Goal: Task Accomplishment & Management: Manage account settings

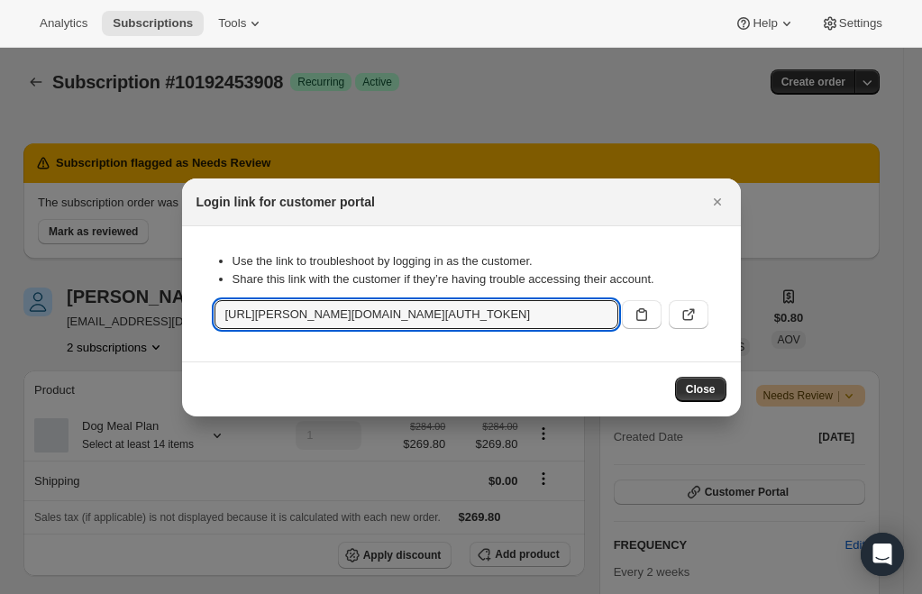
scroll to position [125, 0]
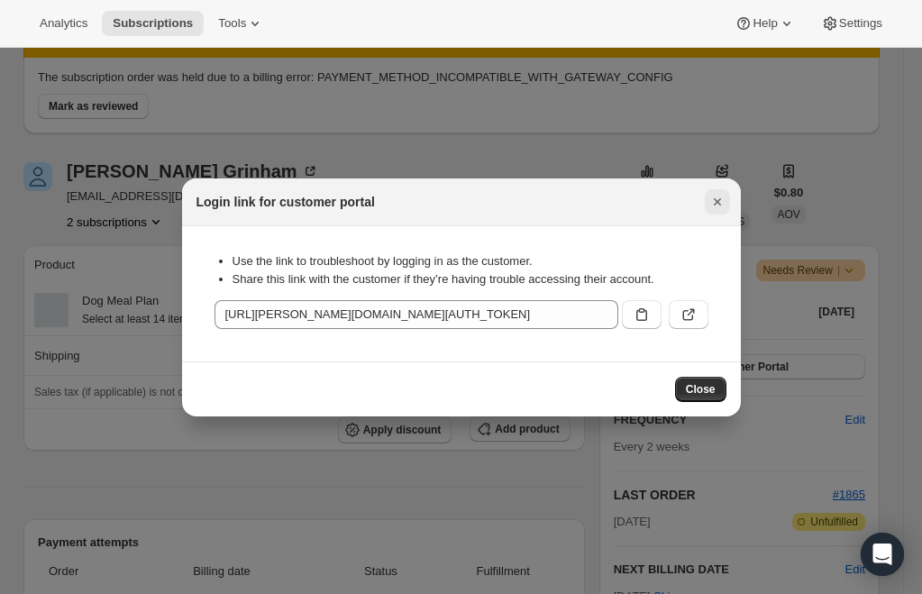
click at [714, 199] on icon "Close" at bounding box center [717, 202] width 18 height 18
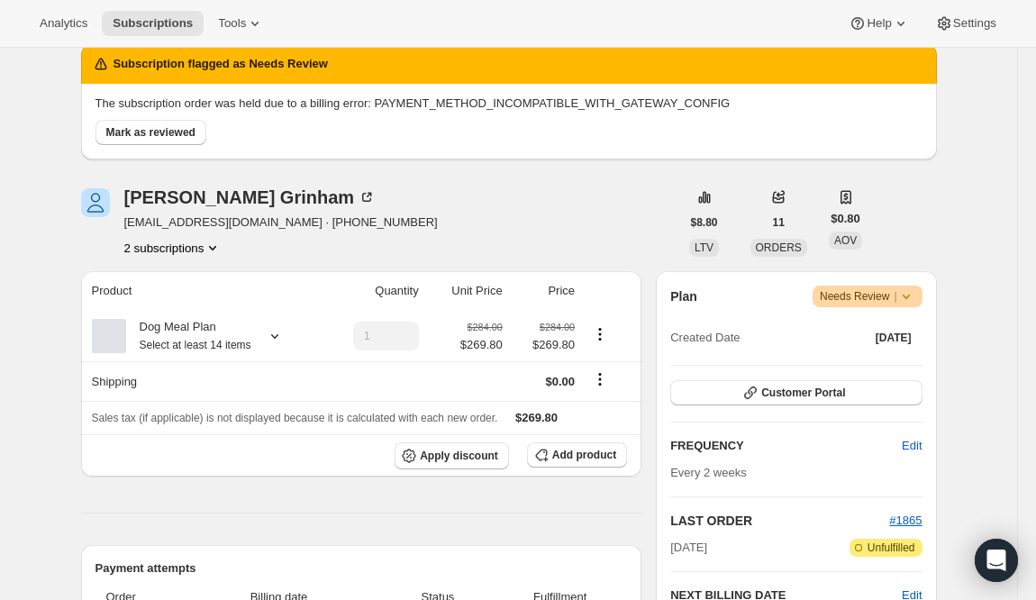
scroll to position [0, 0]
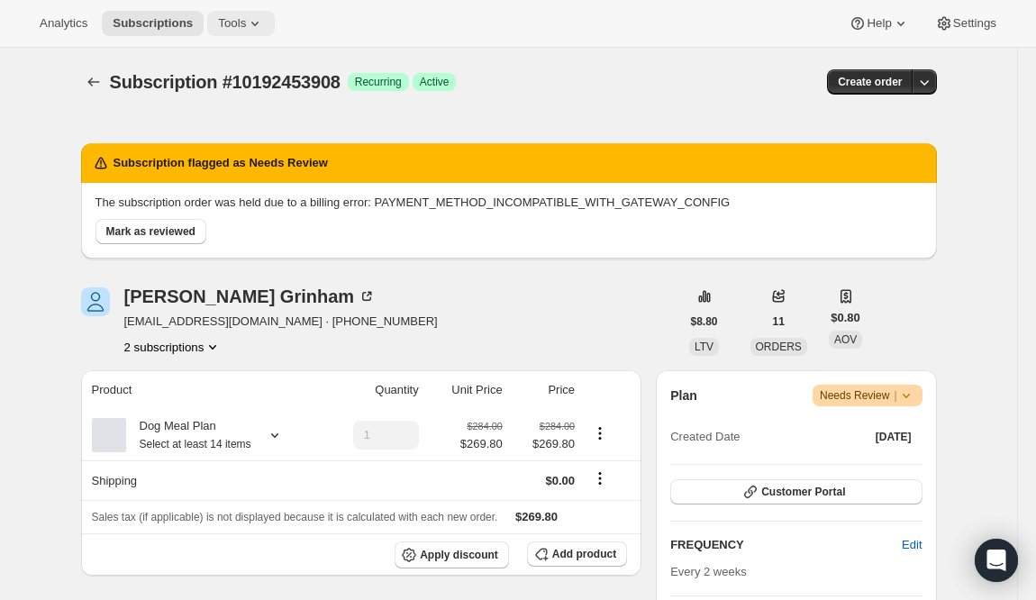
click at [239, 21] on span "Tools" at bounding box center [232, 23] width 28 height 14
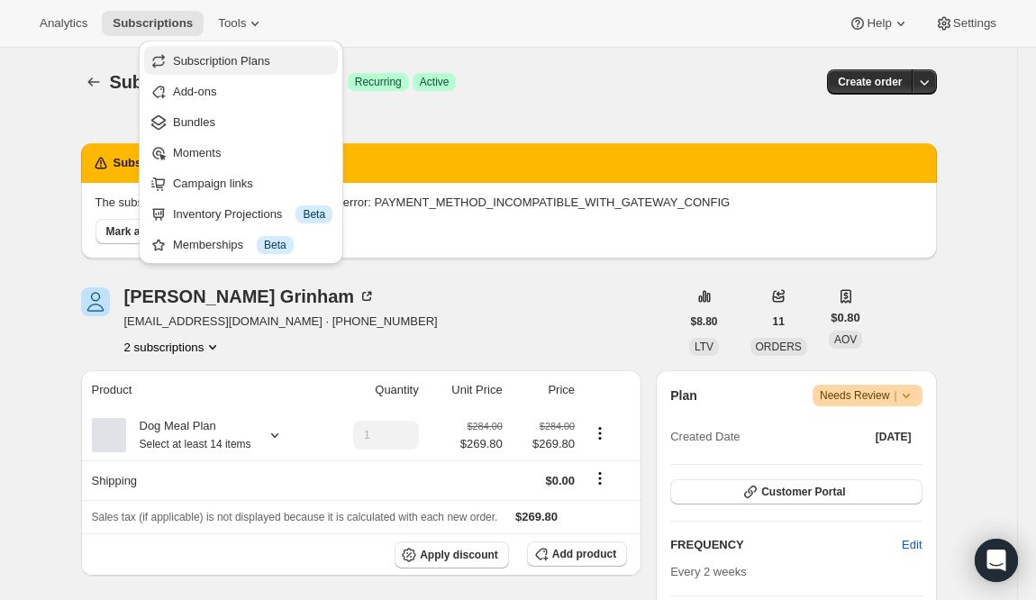
click at [200, 62] on span "Subscription Plans" at bounding box center [221, 61] width 97 height 14
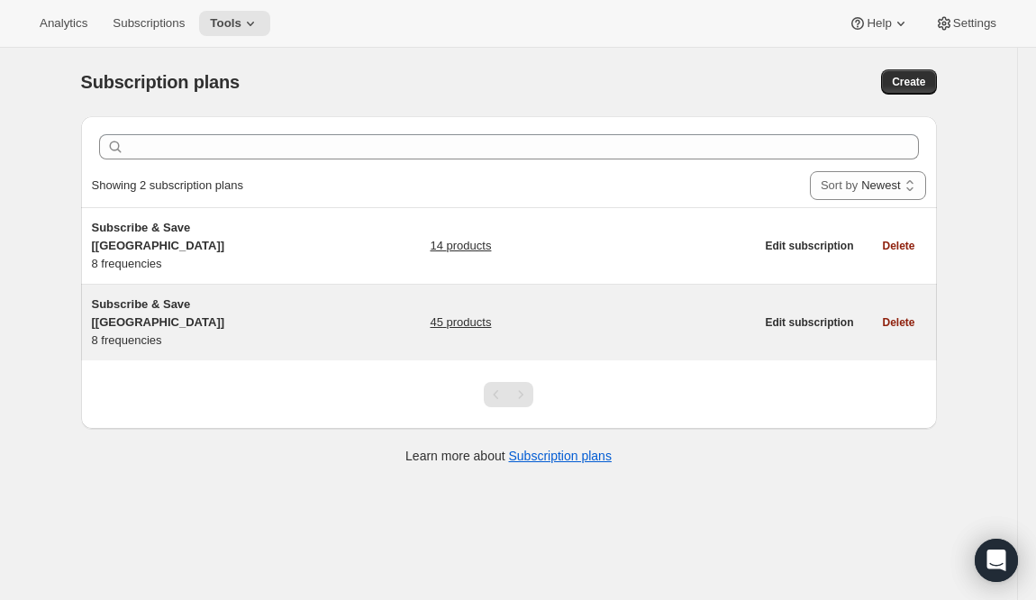
click at [165, 297] on span "Subscribe & Save [[GEOGRAPHIC_DATA]]" at bounding box center [158, 313] width 133 height 32
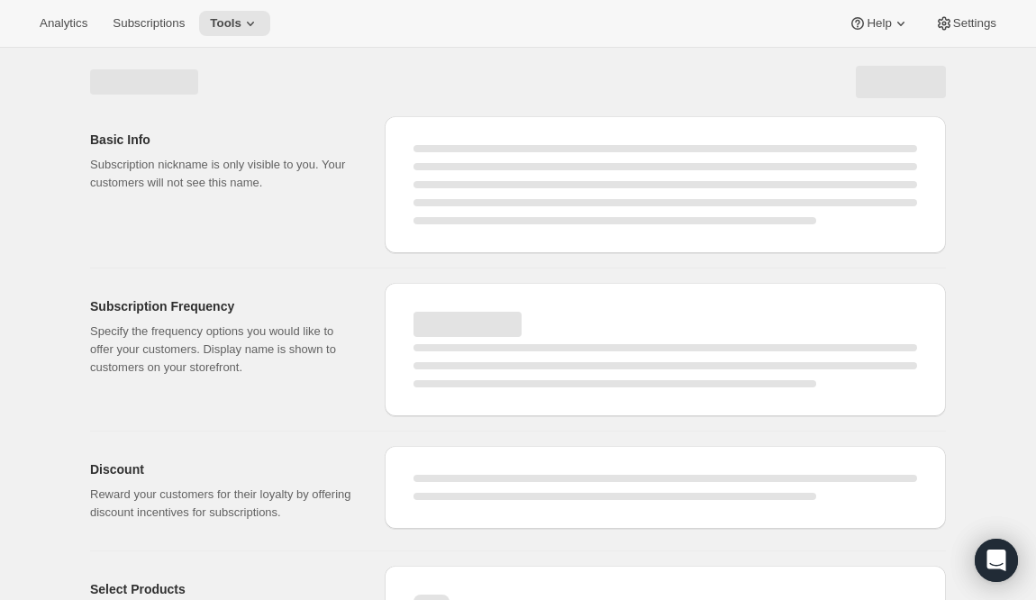
select select "WEEK"
select select "MONTH"
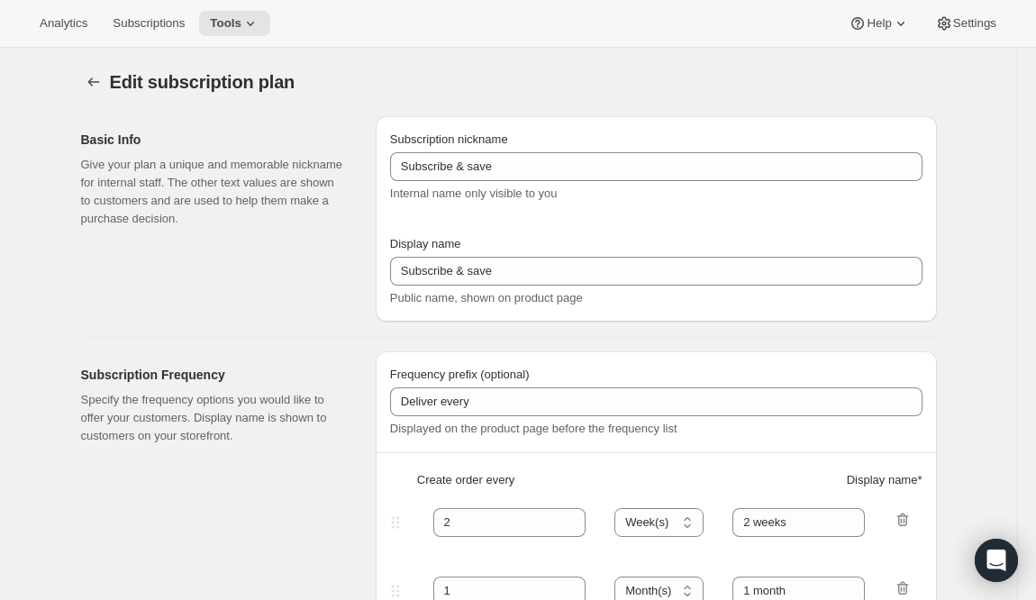
select select "WEEK"
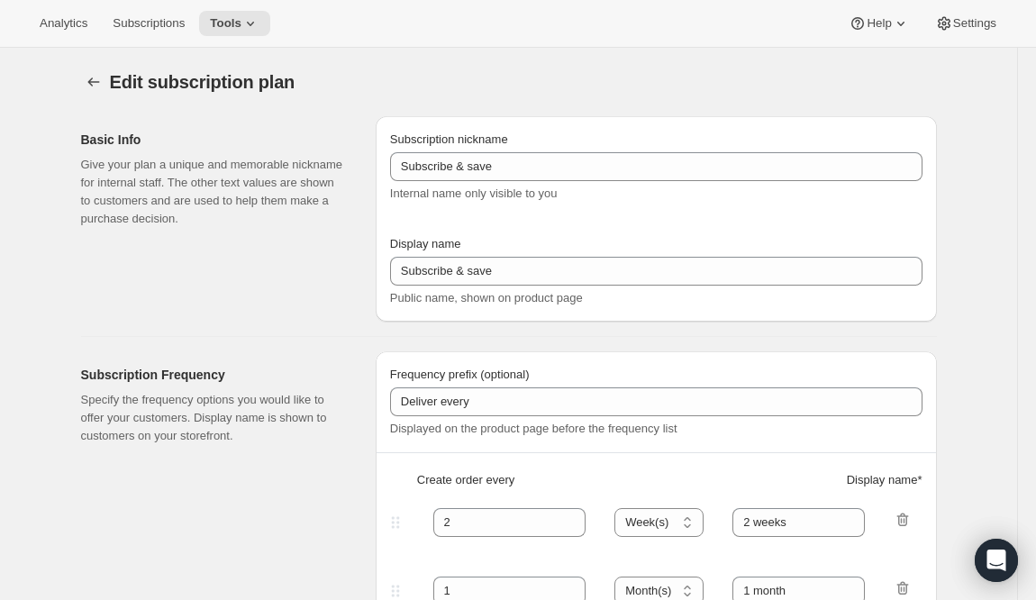
select select "WEEK"
type input "Subscribe & Save [[GEOGRAPHIC_DATA]]"
type input "1"
type input "1 week"
type input "2"
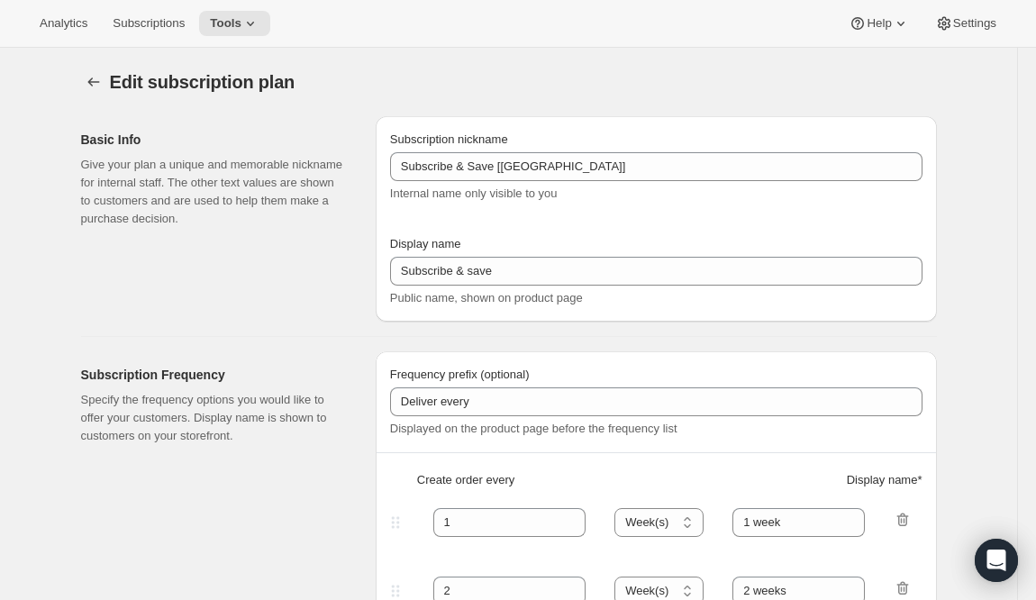
select select "WEEK"
type input "2 weeks"
type input "5"
checkbox input "true"
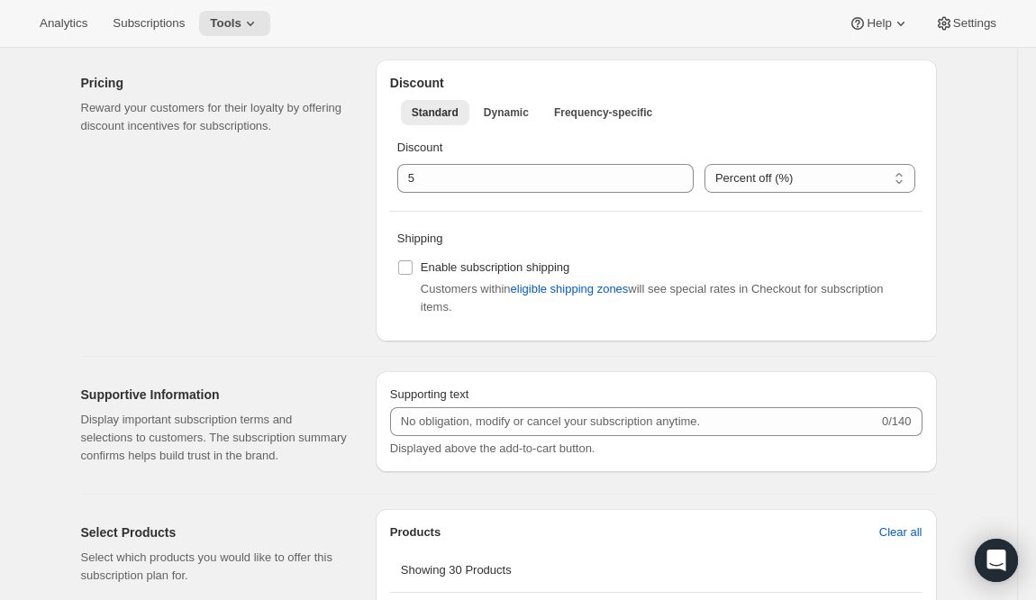
scroll to position [1055, 0]
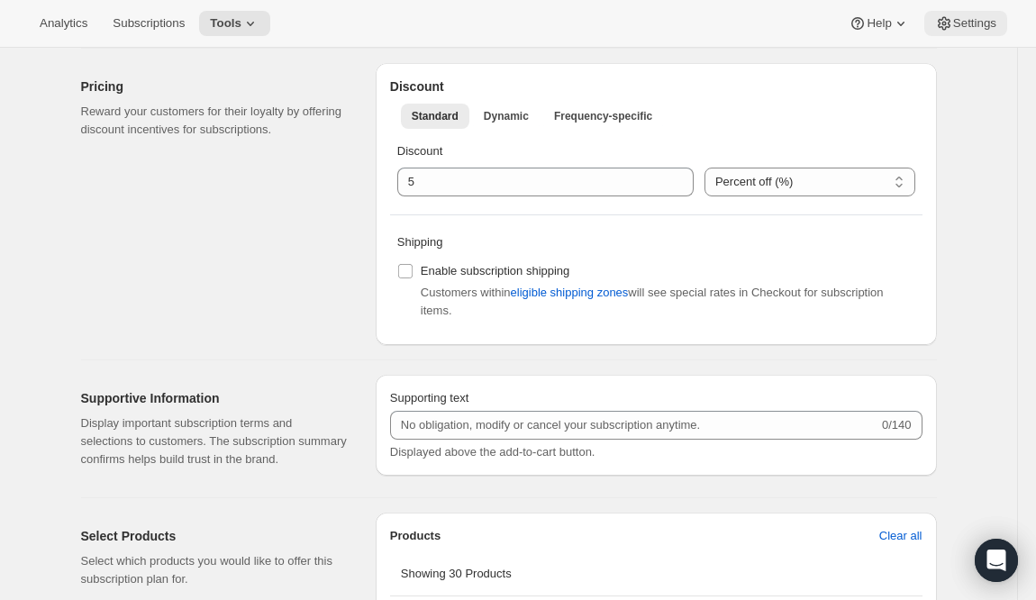
click at [921, 27] on span "Settings" at bounding box center [974, 23] width 43 height 14
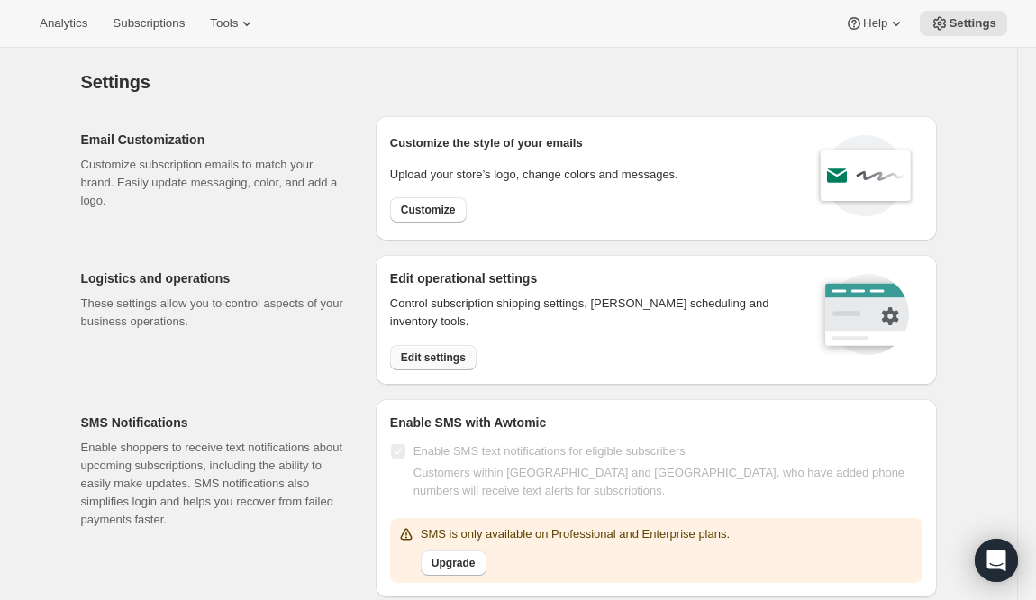
click at [437, 354] on span "Edit settings" at bounding box center [433, 357] width 65 height 14
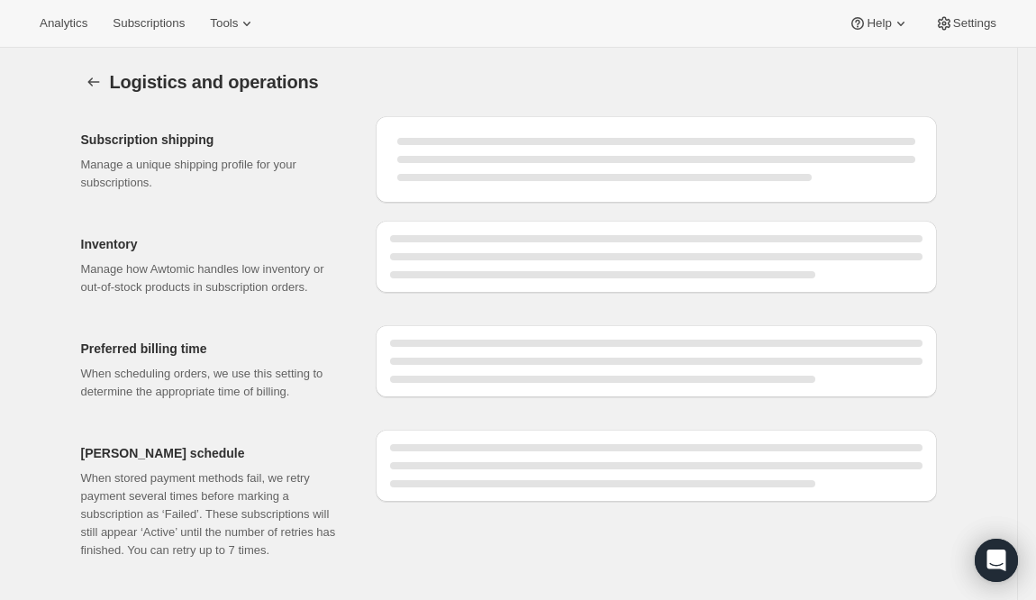
select select "08:00"
select select "DAY"
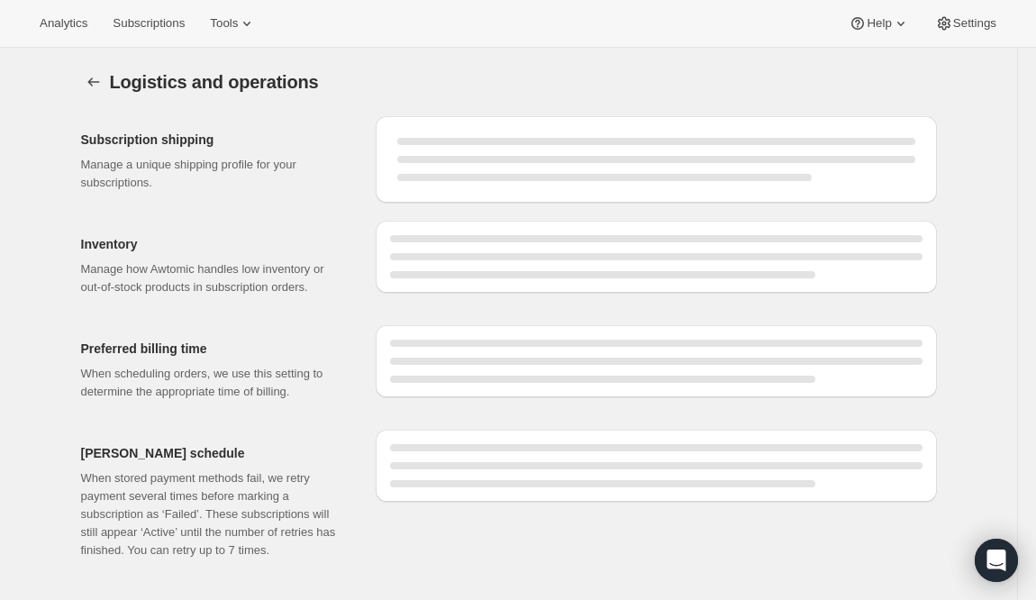
select select "DAY"
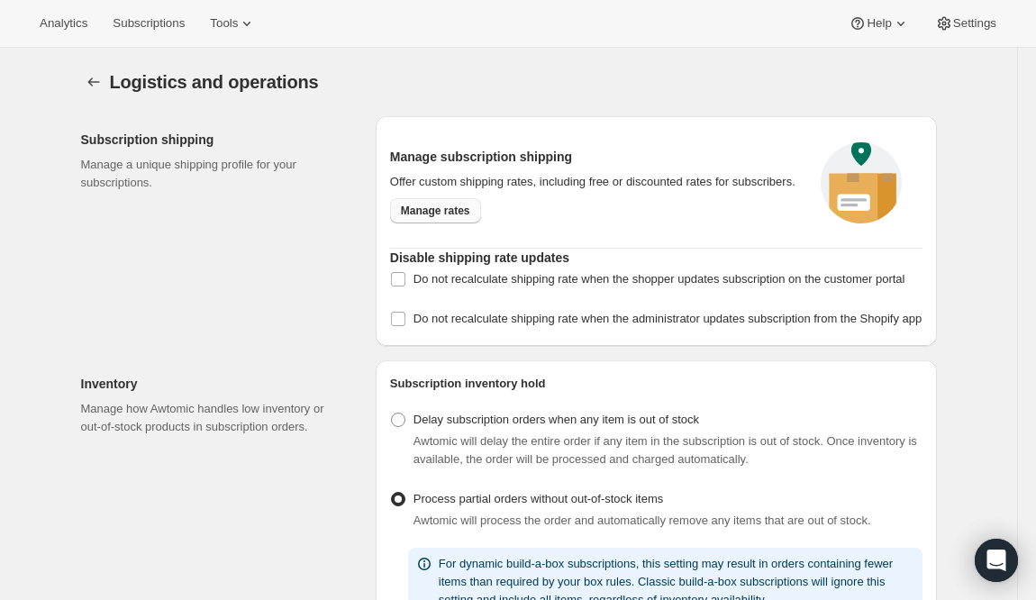
click at [452, 218] on span "Manage rates" at bounding box center [435, 211] width 69 height 14
click at [249, 21] on icon at bounding box center [247, 23] width 18 height 18
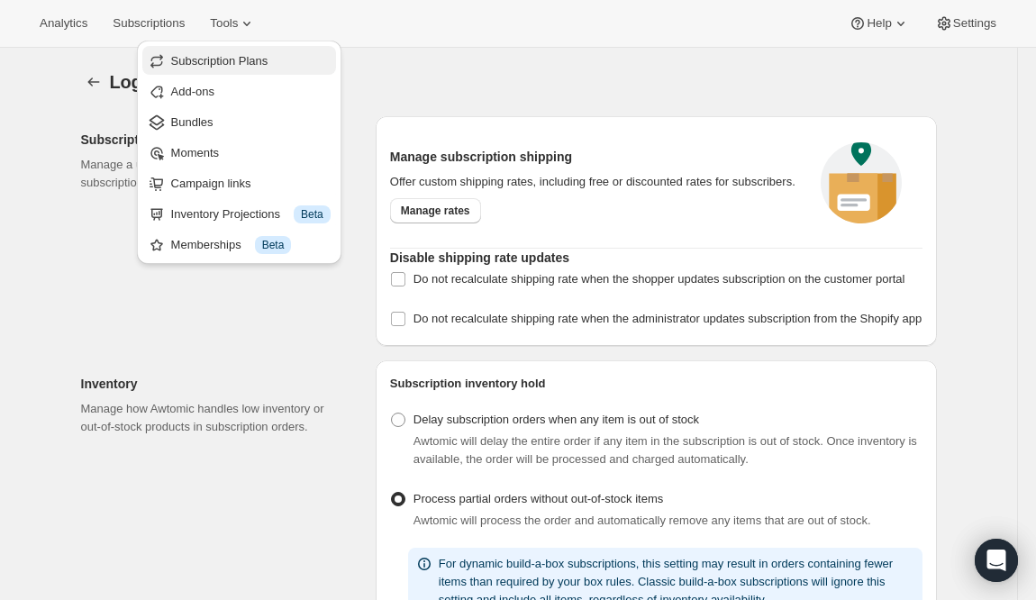
click at [259, 60] on span "Subscription Plans" at bounding box center [219, 61] width 97 height 14
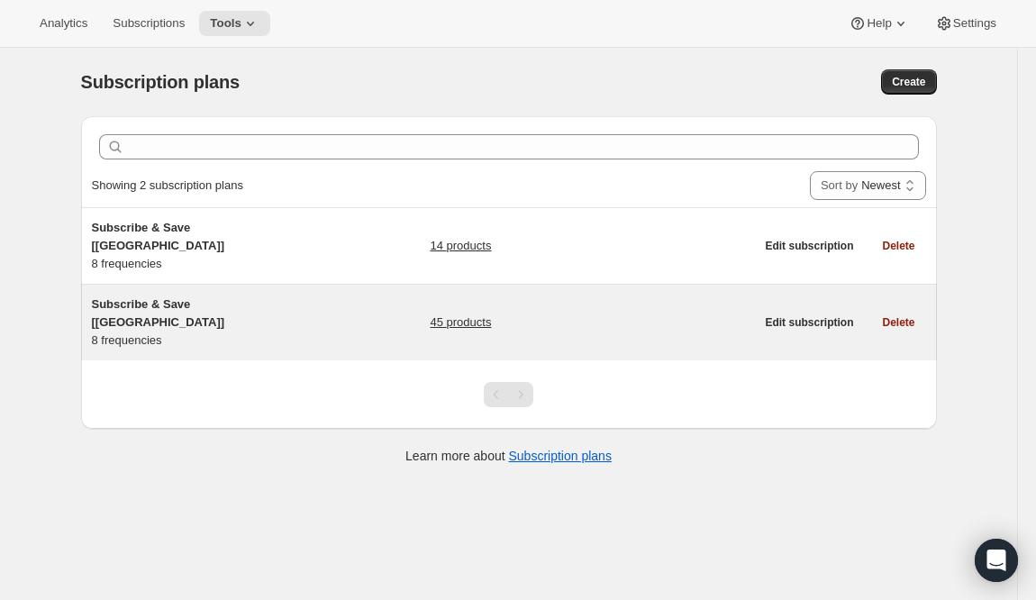
click at [146, 297] on span "Subscribe & Save [[GEOGRAPHIC_DATA]]" at bounding box center [158, 313] width 133 height 32
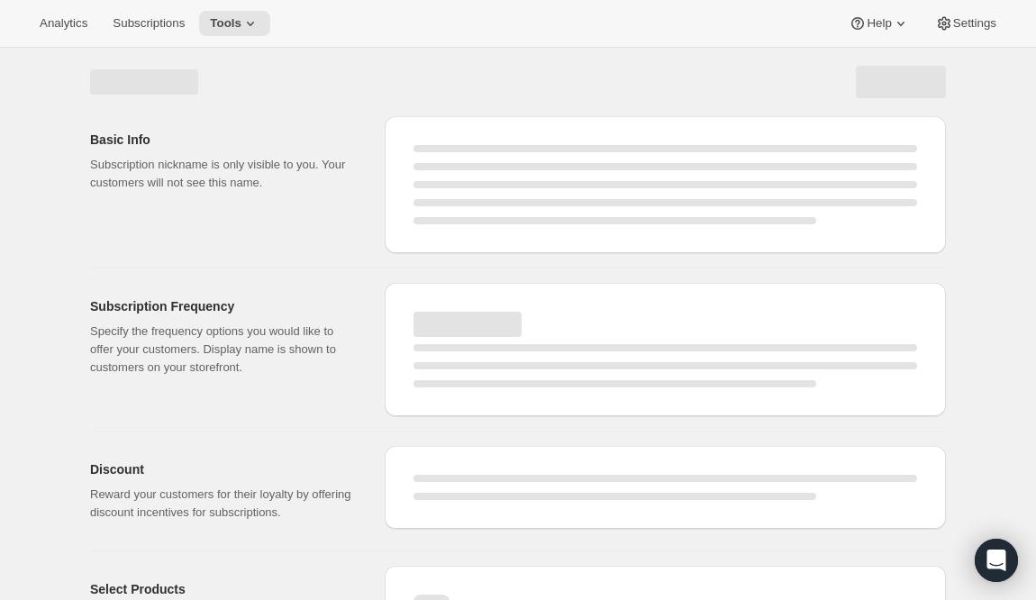
select select "WEEK"
select select "MONTH"
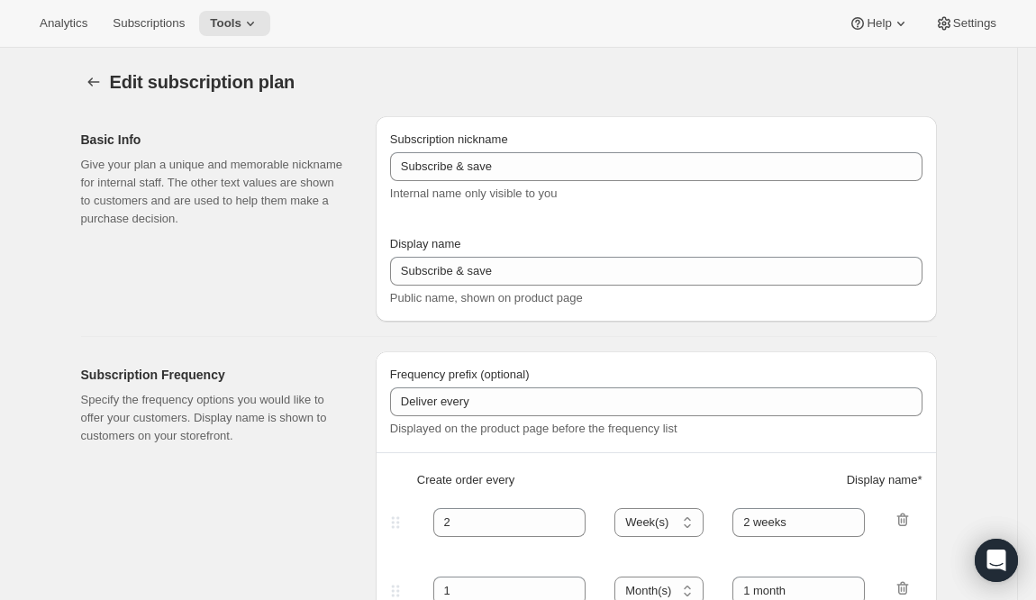
type input "Subscribe & Save [[GEOGRAPHIC_DATA]]"
type input "1"
type input "1 week"
type input "2"
select select "WEEK"
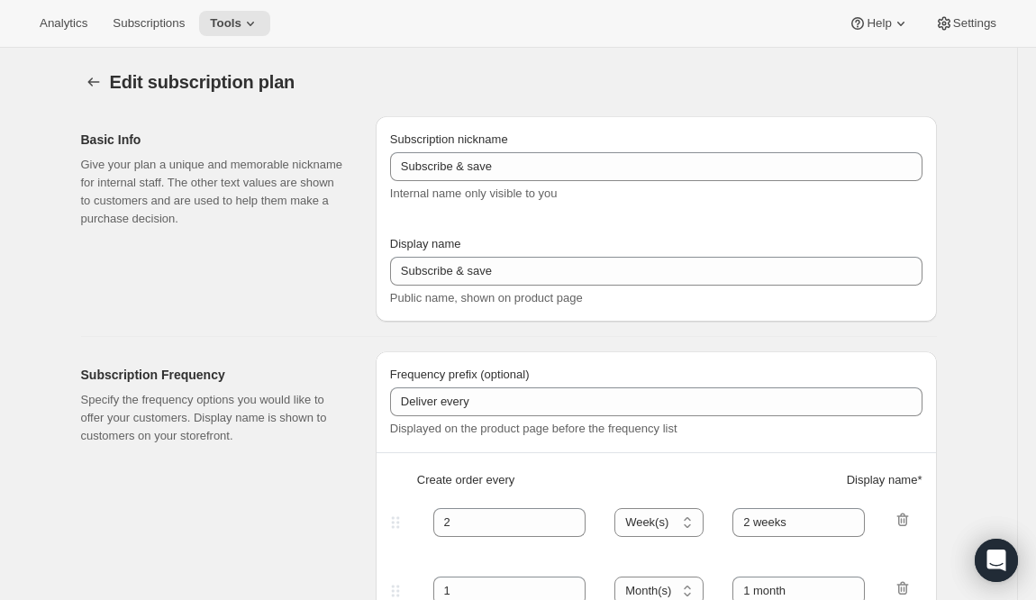
type input "2 weeks"
type input "5"
checkbox input "true"
select select "WEEK"
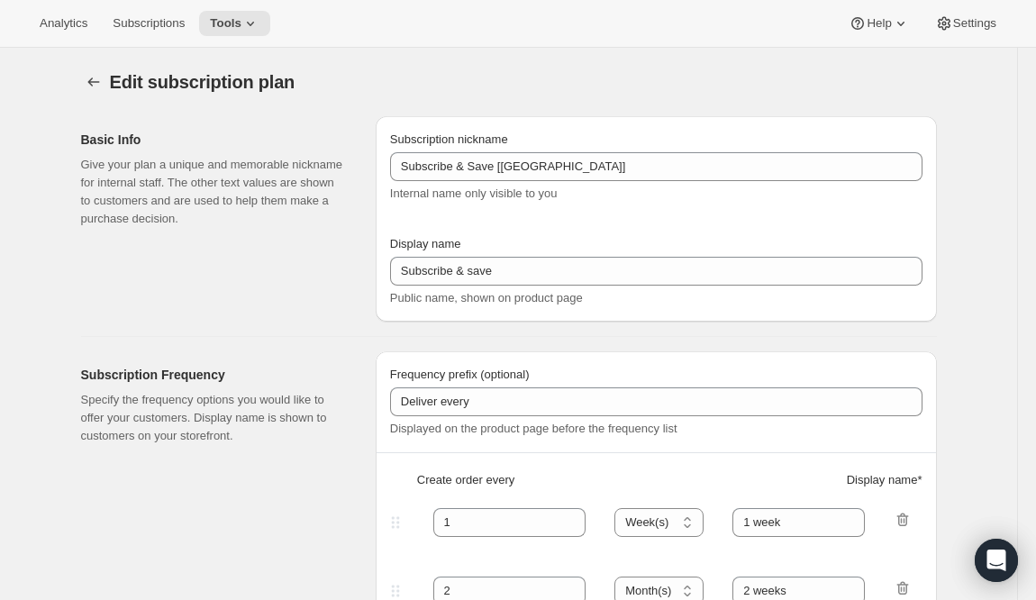
select select "WEEK"
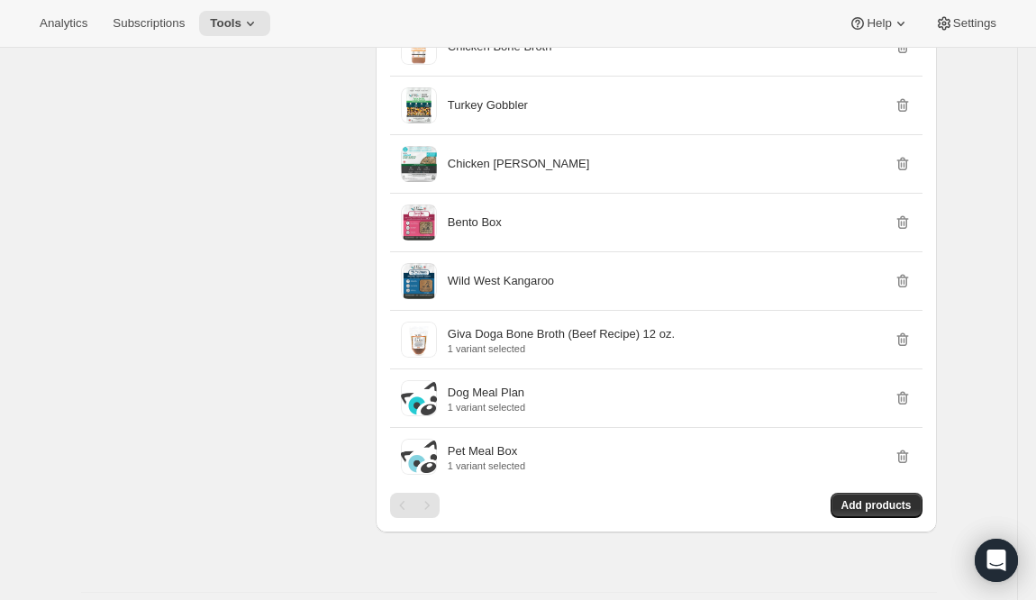
scroll to position [3067, 0]
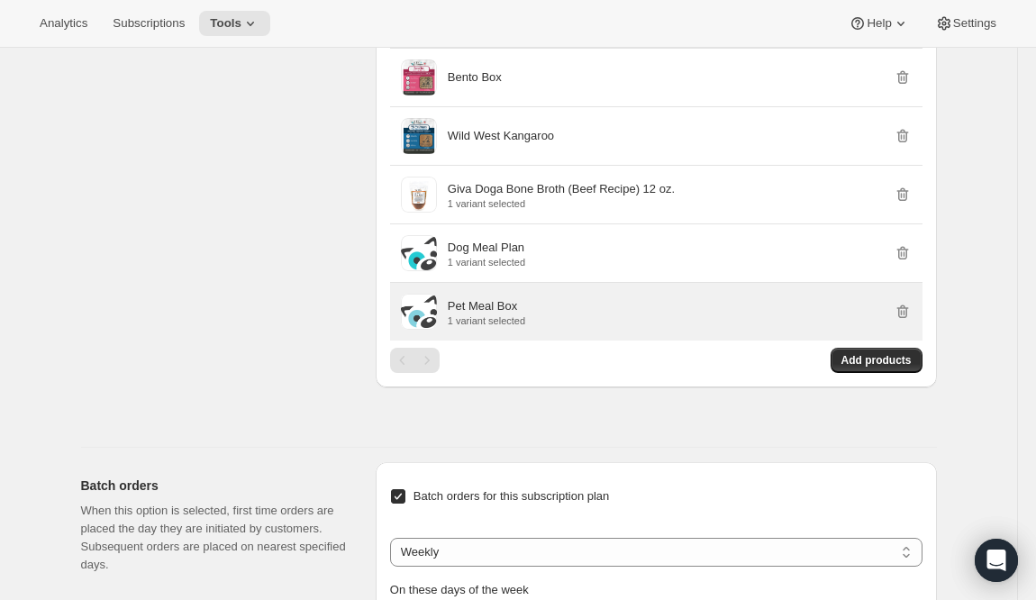
click at [496, 315] on p "Pet Meal Box" at bounding box center [482, 306] width 69 height 18
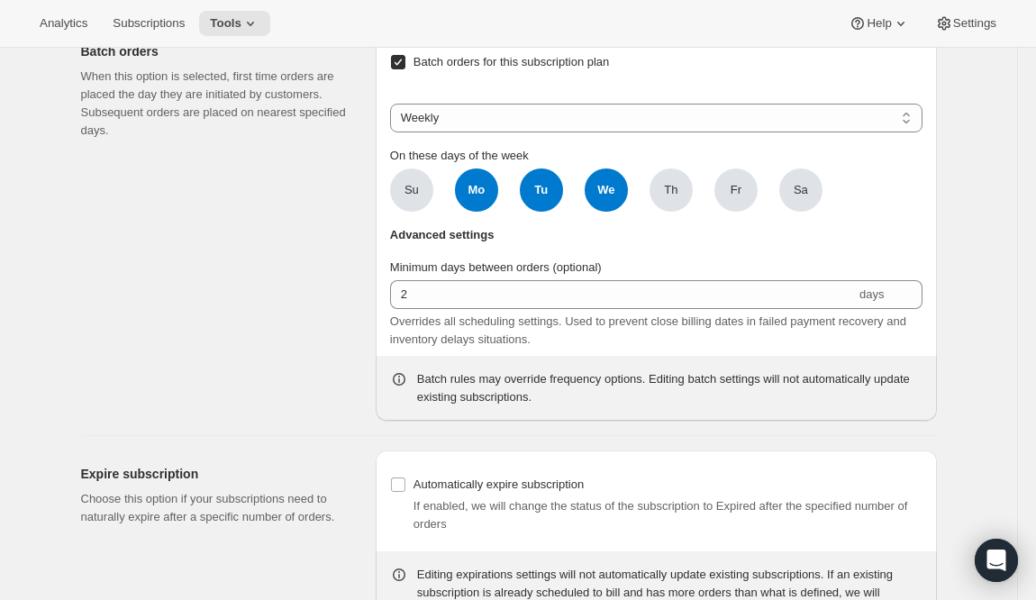
scroll to position [3608, 0]
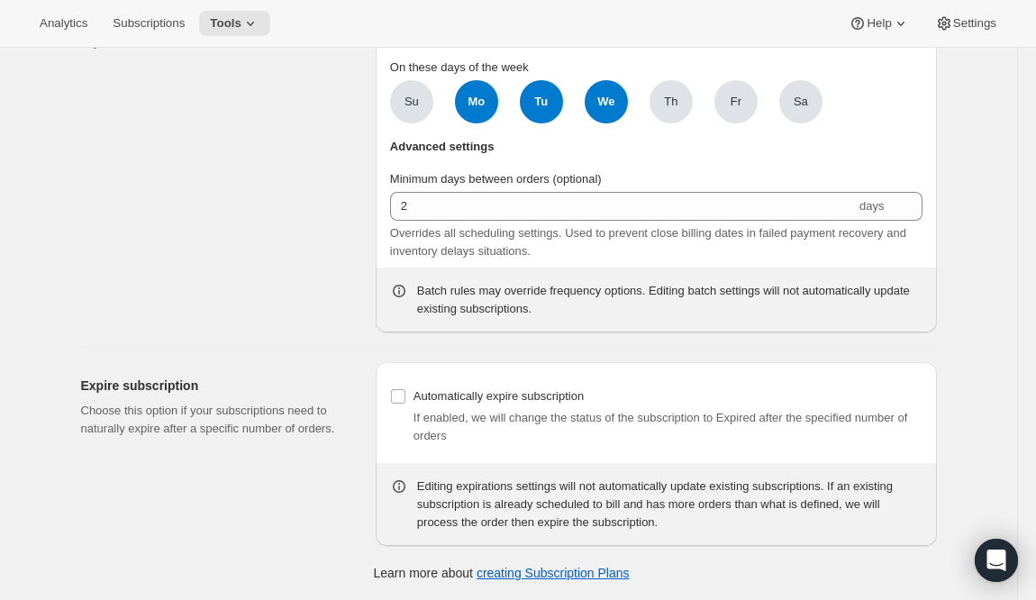
click at [269, 181] on div "Batch orders When this option is selected, first time orders are placed the day…" at bounding box center [221, 136] width 280 height 393
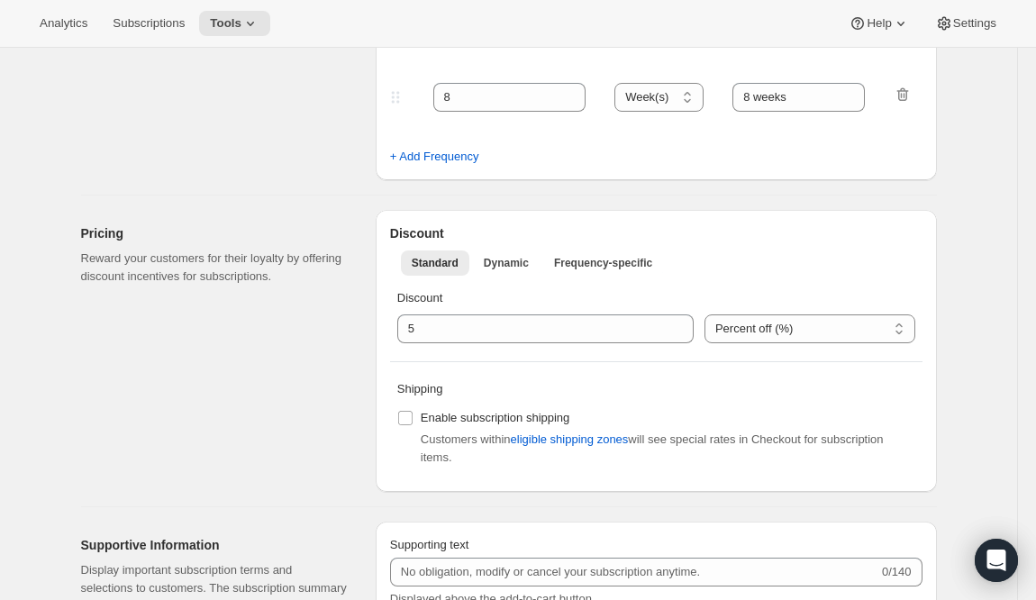
scroll to position [915, 0]
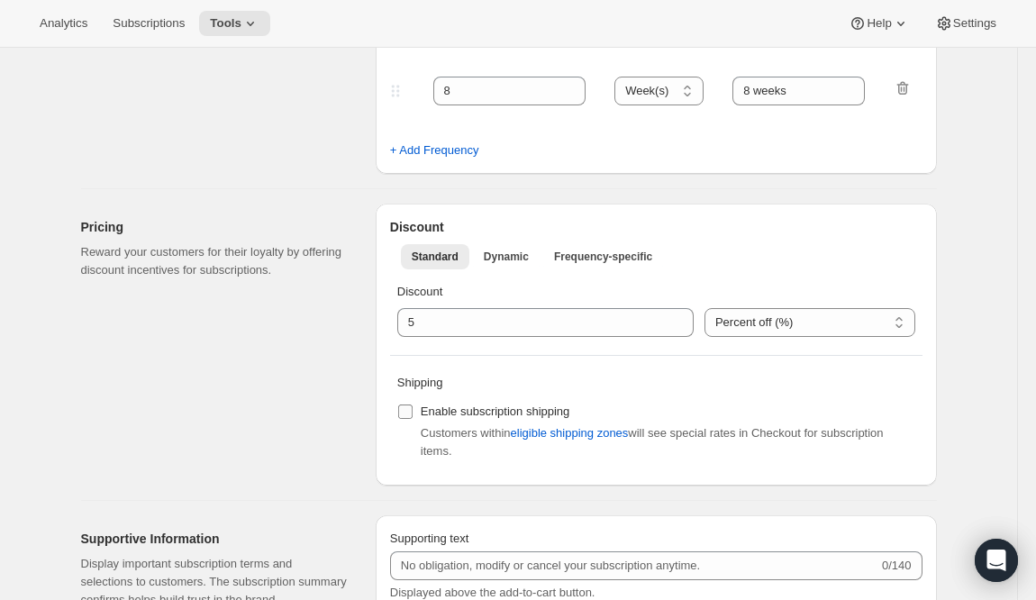
click at [405, 410] on input "Enable subscription shipping" at bounding box center [405, 412] width 14 height 14
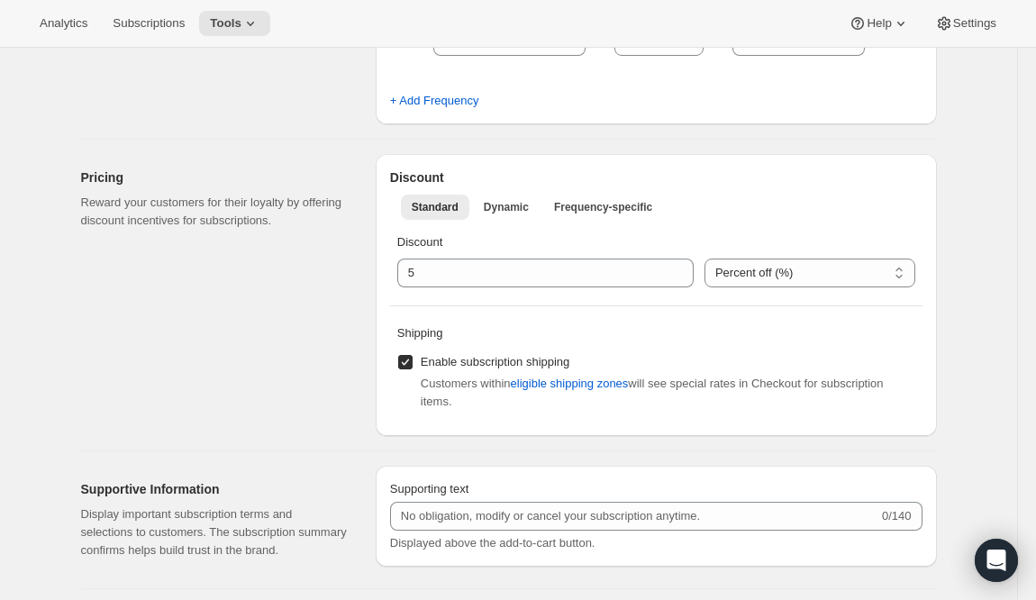
scroll to position [1168, 0]
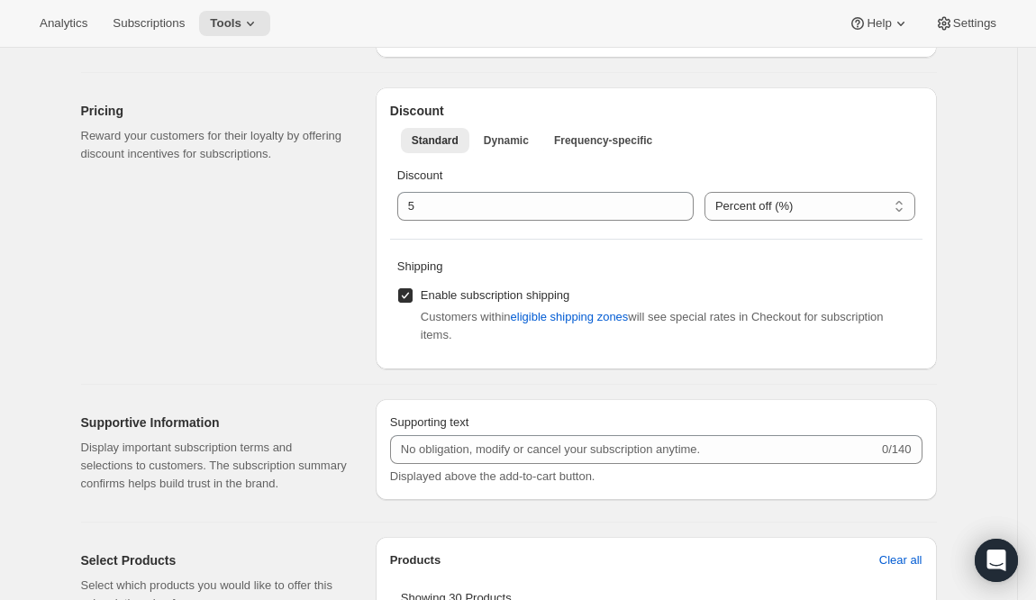
click at [404, 296] on input "Enable subscription shipping" at bounding box center [405, 295] width 14 height 14
checkbox input "false"
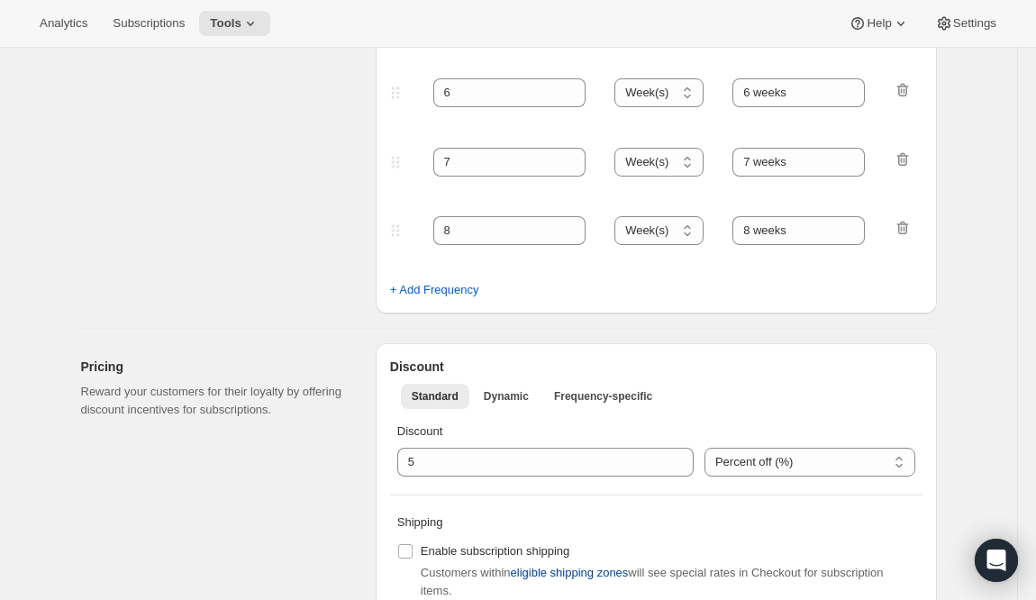
scroll to position [1096, 0]
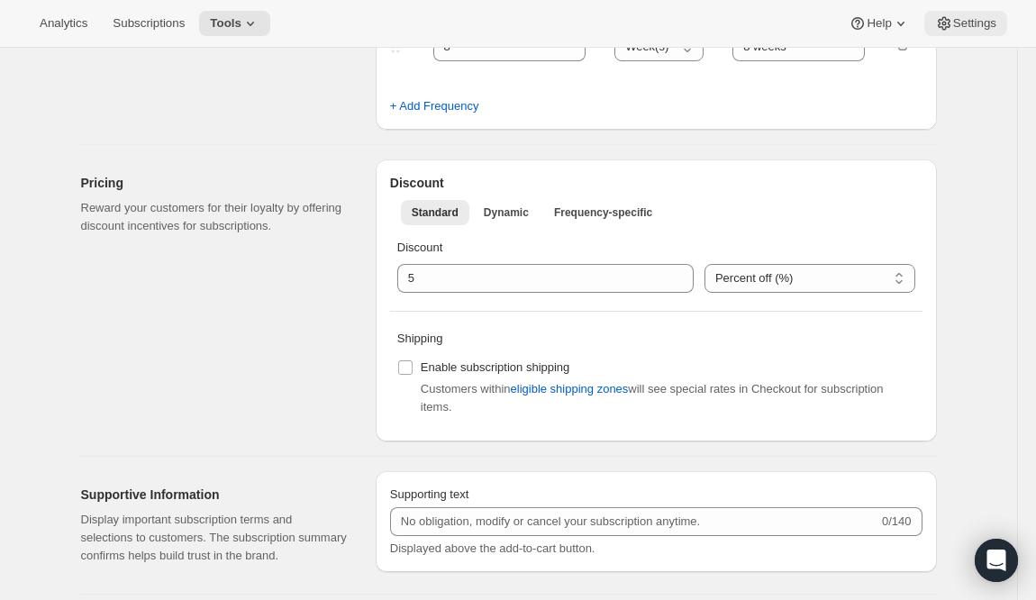
click at [921, 19] on span "Settings" at bounding box center [974, 23] width 43 height 14
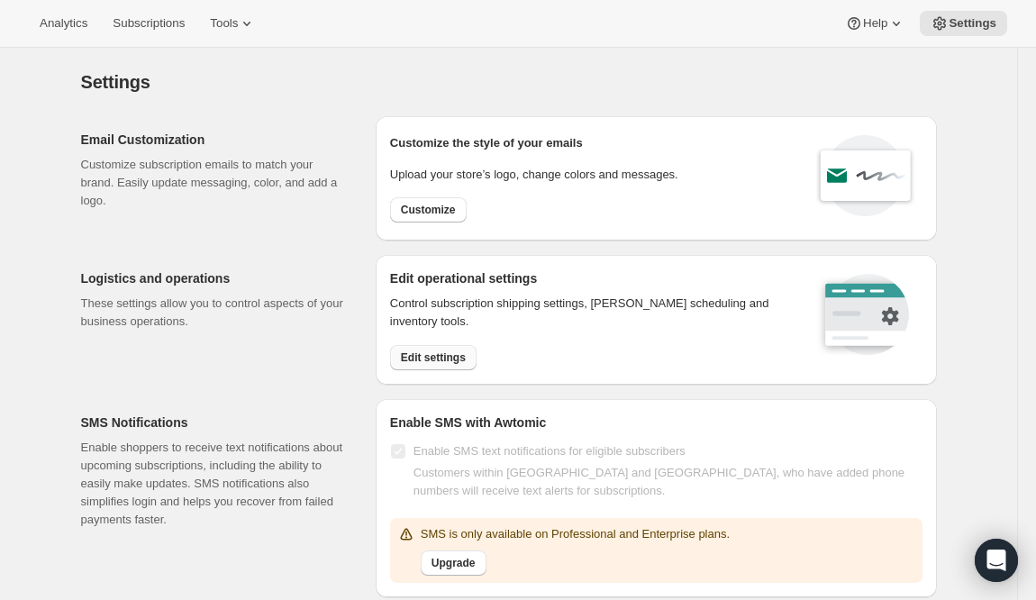
click at [441, 359] on span "Edit settings" at bounding box center [433, 357] width 65 height 14
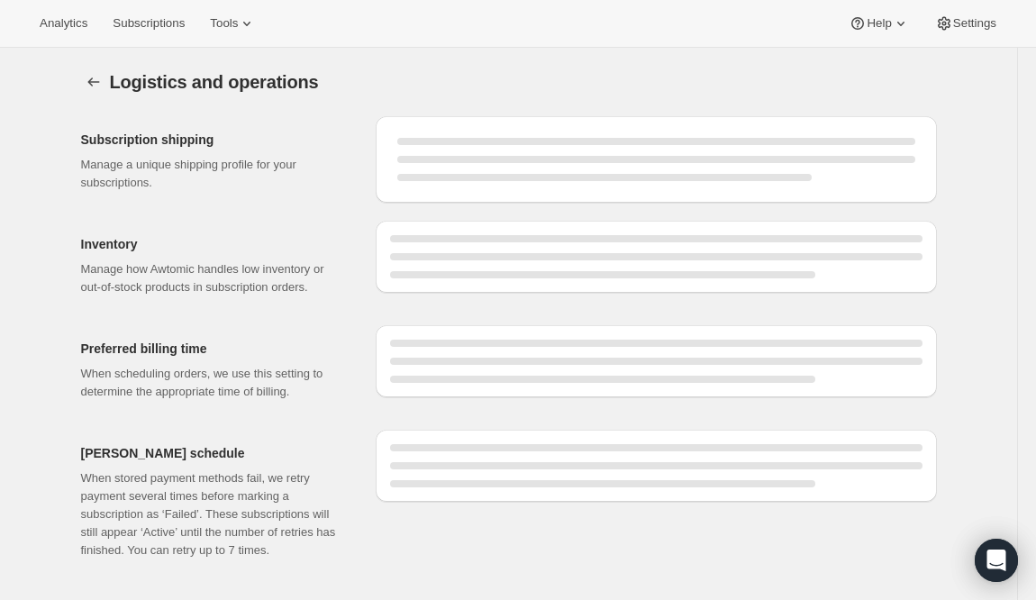
select select "08:00"
select select "DAY"
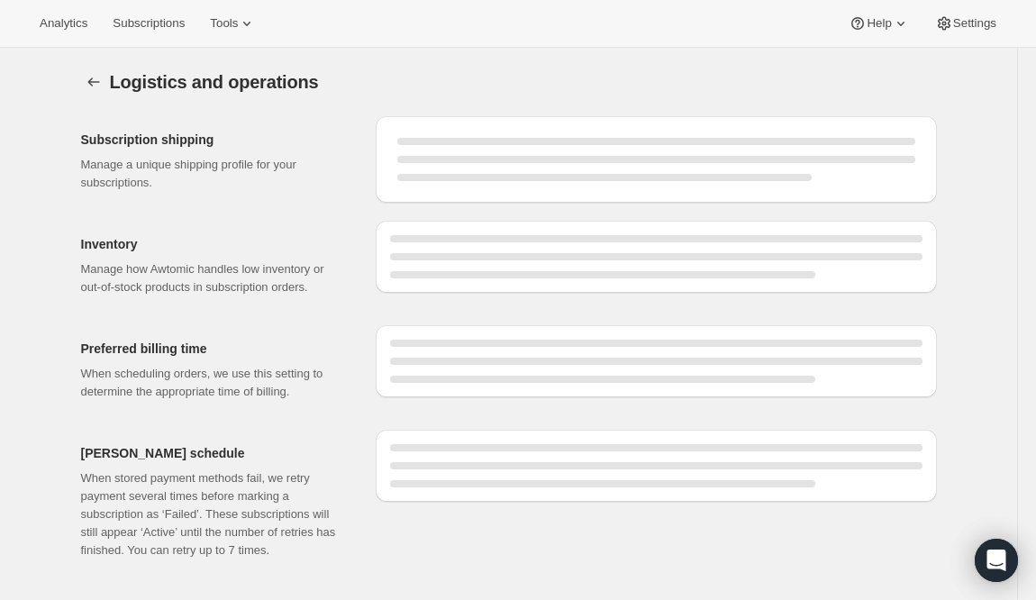
select select "DAY"
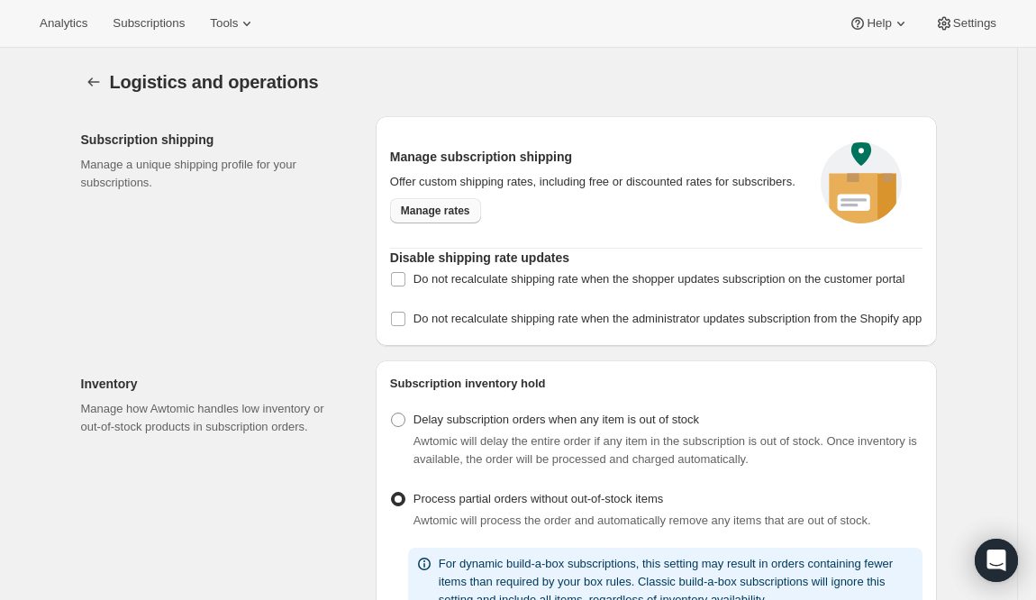
click at [467, 218] on span "Manage rates" at bounding box center [435, 211] width 69 height 14
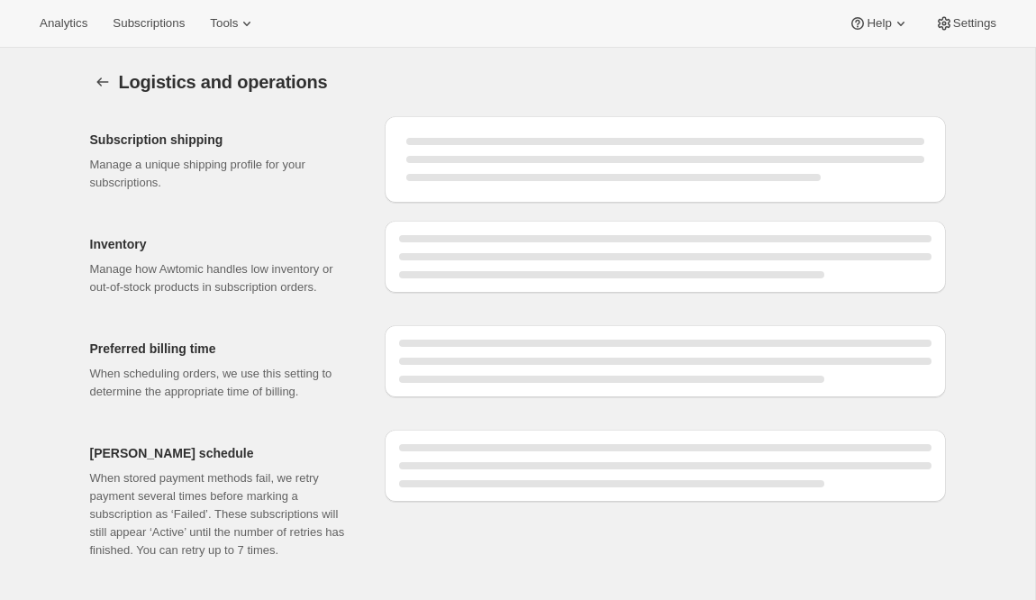
select select "08:00"
select select "DAY"
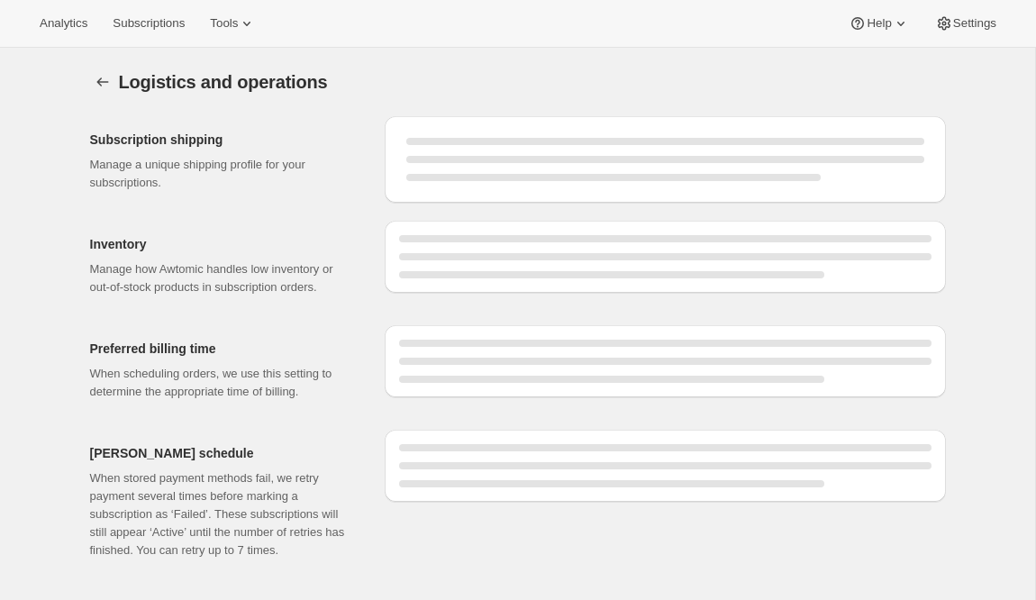
select select "DAY"
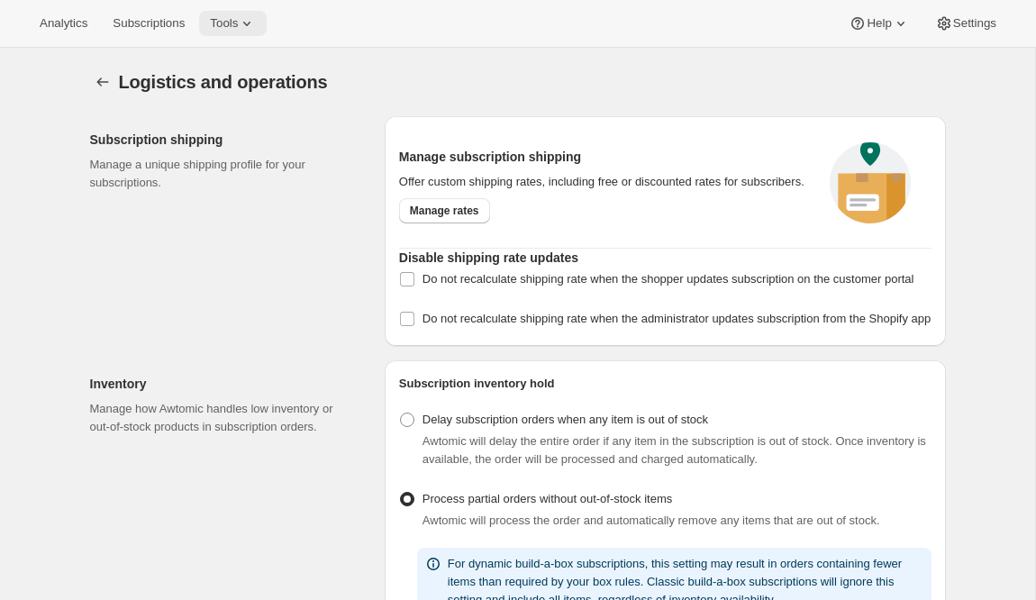
click at [255, 14] on icon at bounding box center [247, 23] width 18 height 18
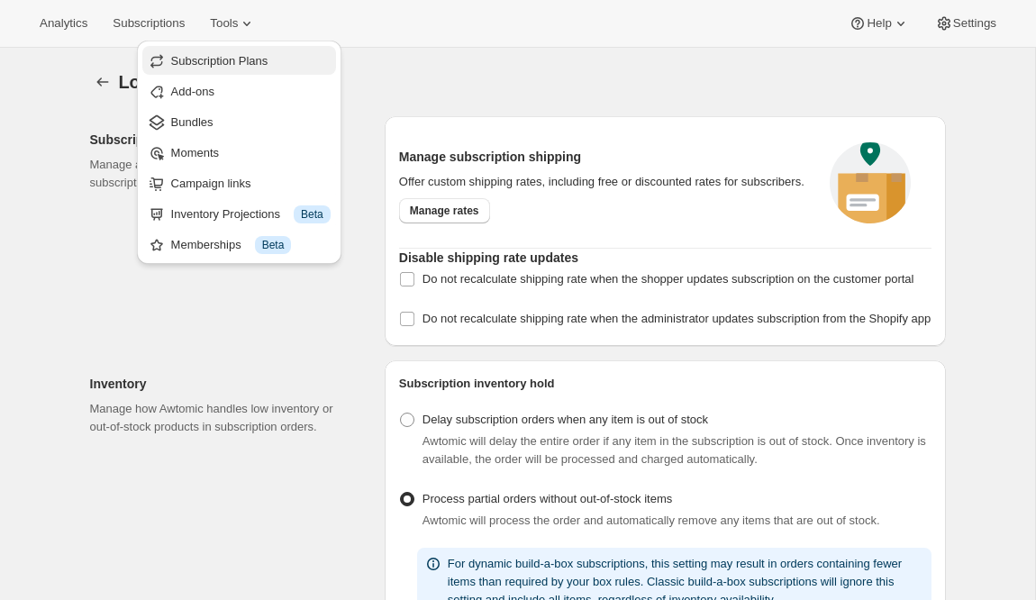
click at [246, 57] on span "Subscription Plans" at bounding box center [219, 61] width 97 height 14
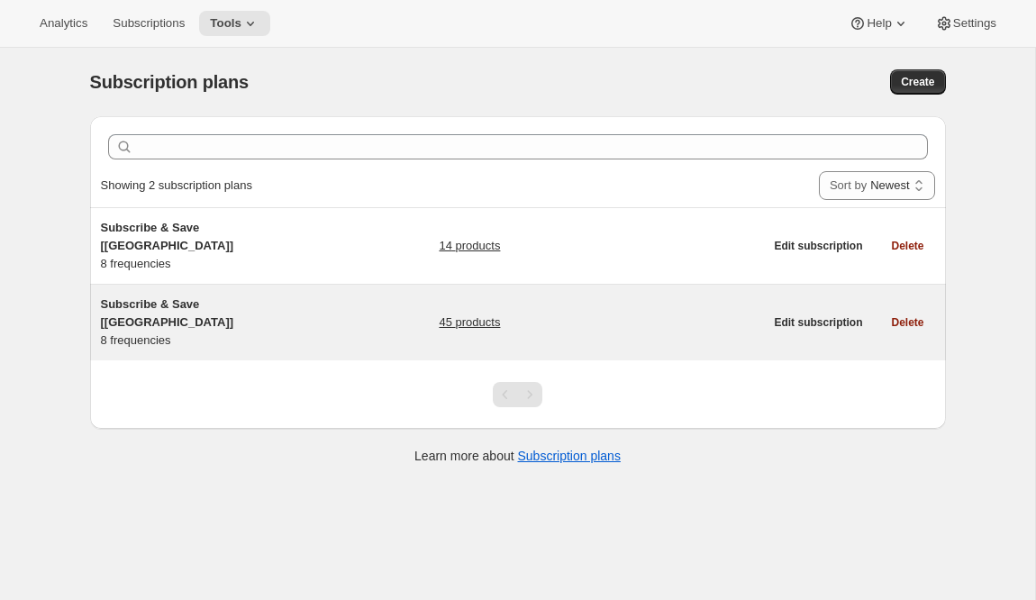
click at [234, 297] on span "Subscribe & Save [[GEOGRAPHIC_DATA]]" at bounding box center [167, 313] width 133 height 32
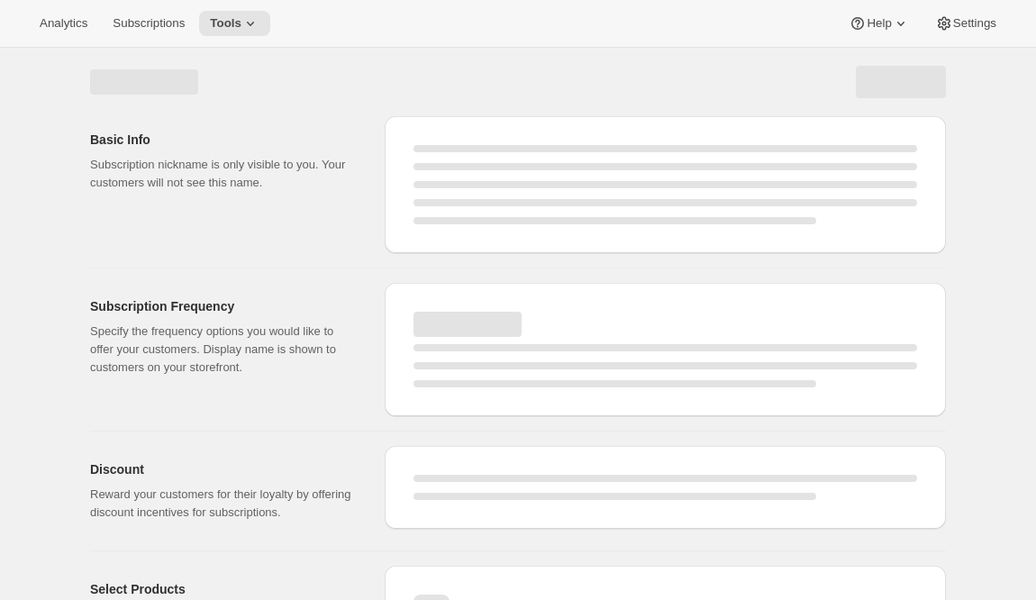
select select "WEEK"
select select "MONTH"
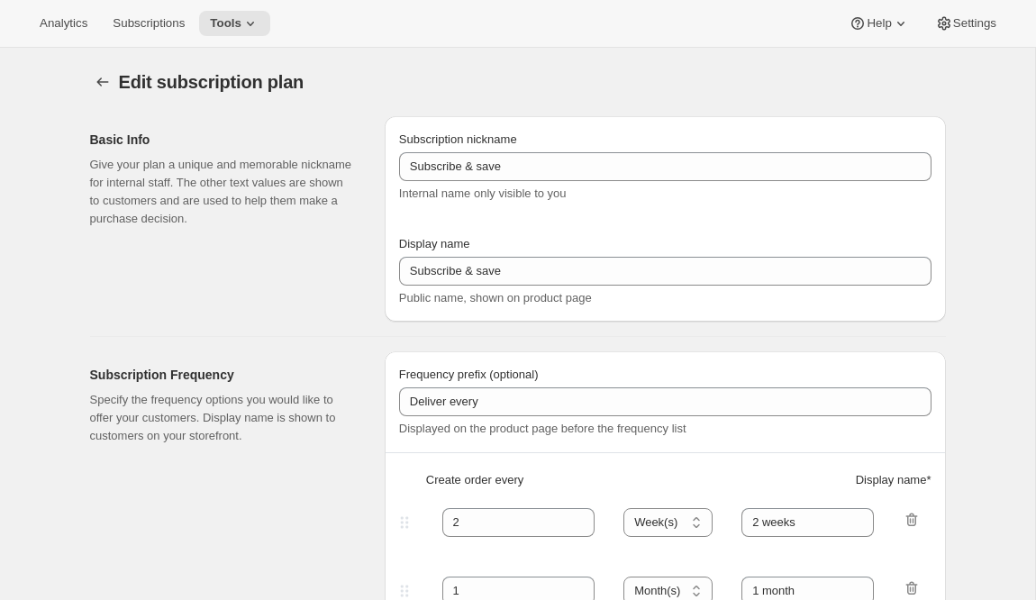
type input "Subscribe & Save [[GEOGRAPHIC_DATA]]"
type input "1"
type input "1 week"
type input "2"
select select "WEEK"
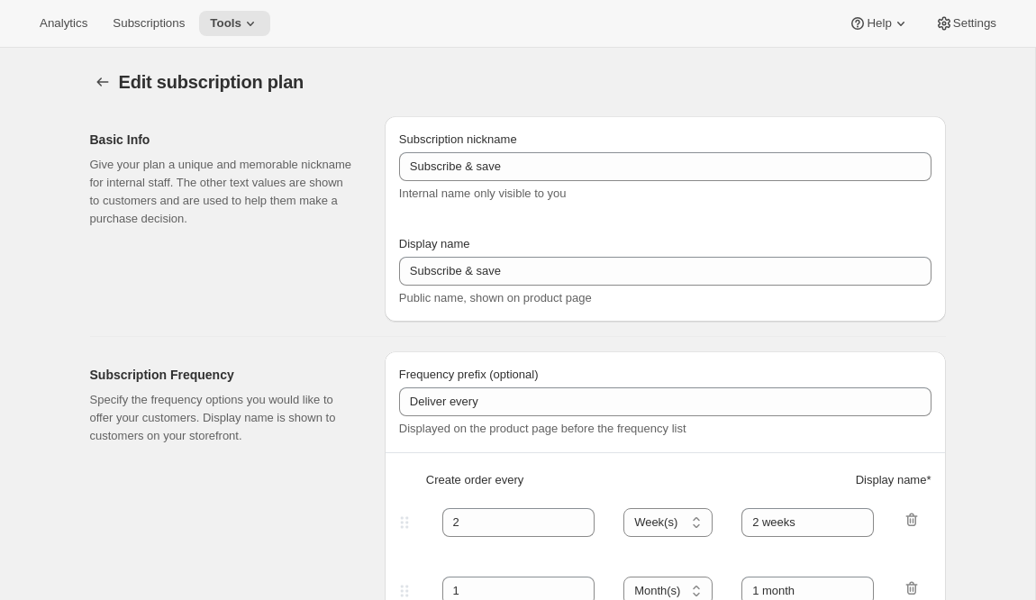
type input "2 weeks"
type input "5"
checkbox input "true"
select select "WEEK"
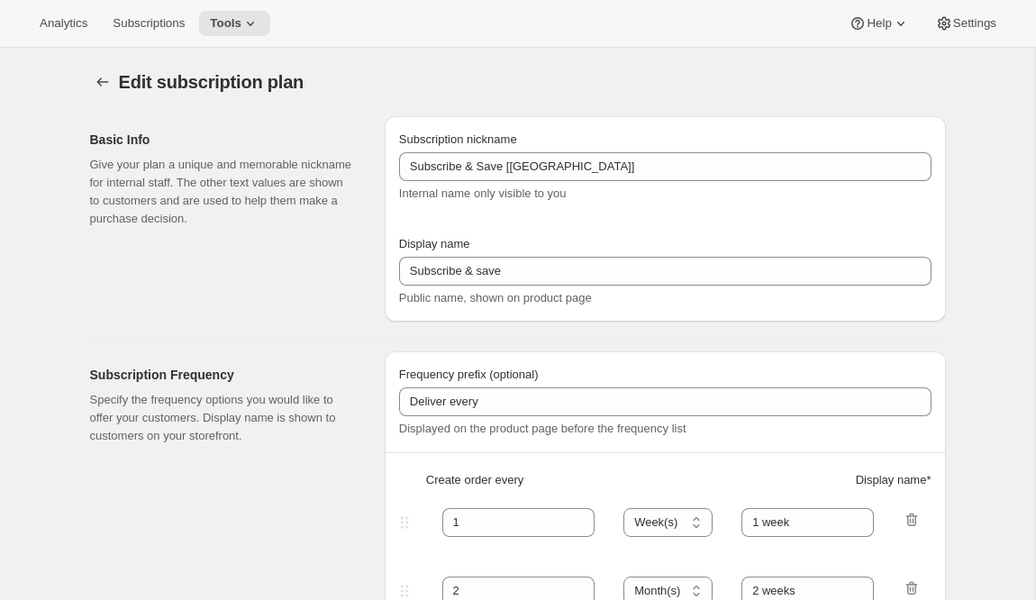
select select "WEEK"
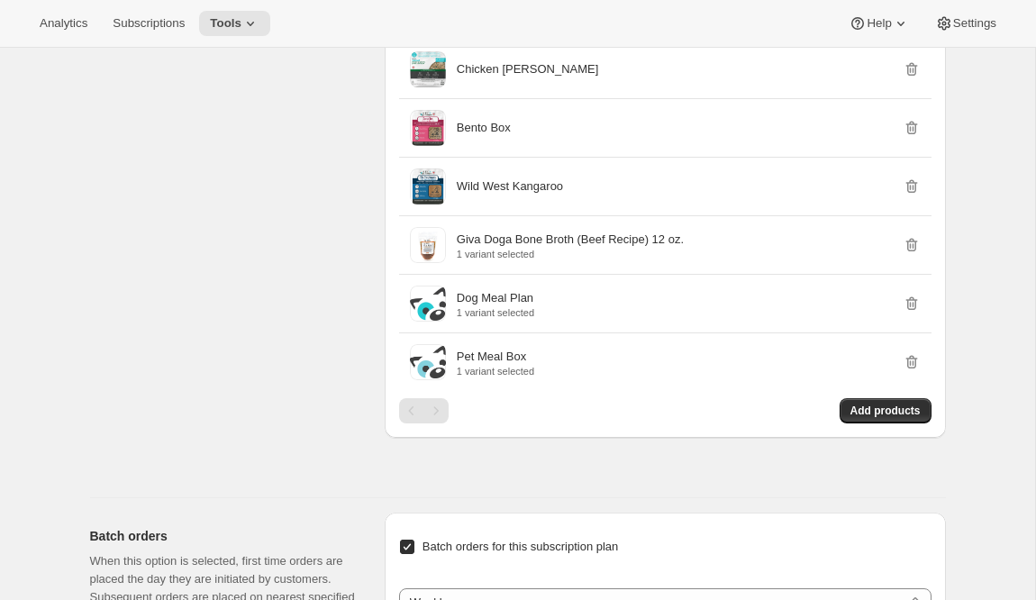
scroll to position [3047, 0]
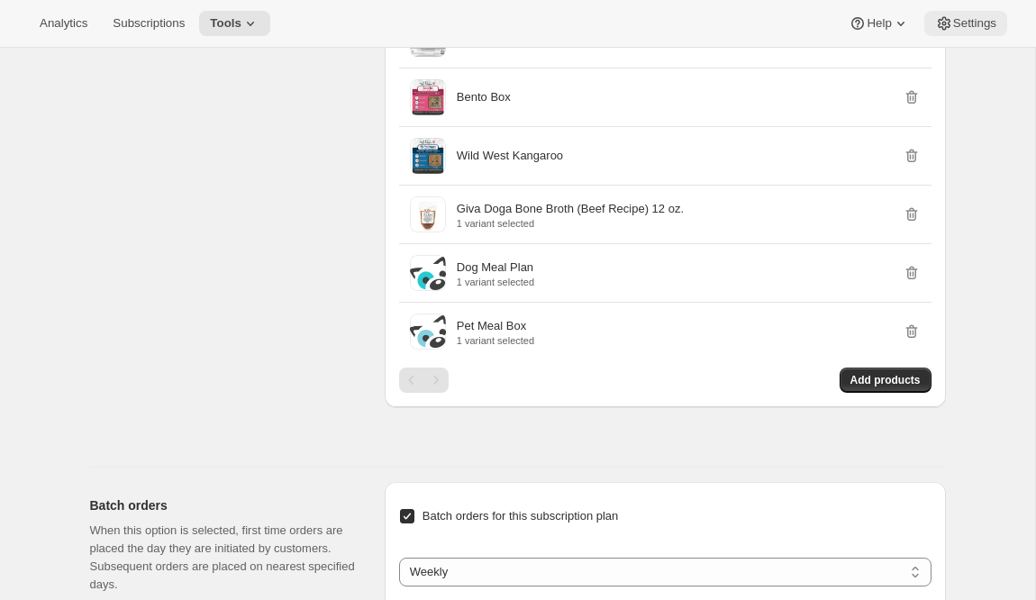
click at [966, 19] on span "Settings" at bounding box center [974, 23] width 43 height 14
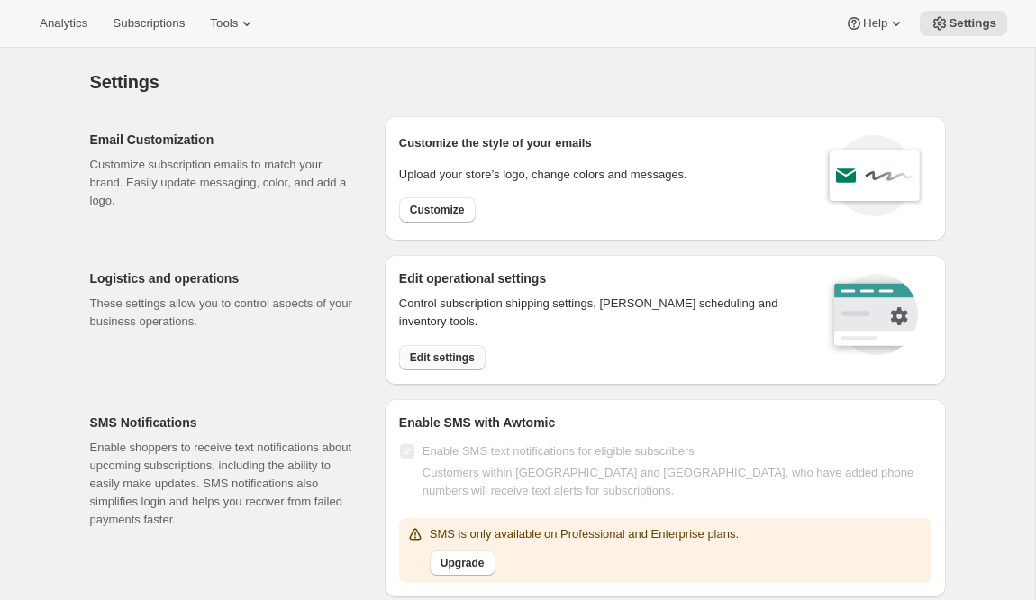
click at [437, 360] on span "Edit settings" at bounding box center [442, 357] width 65 height 14
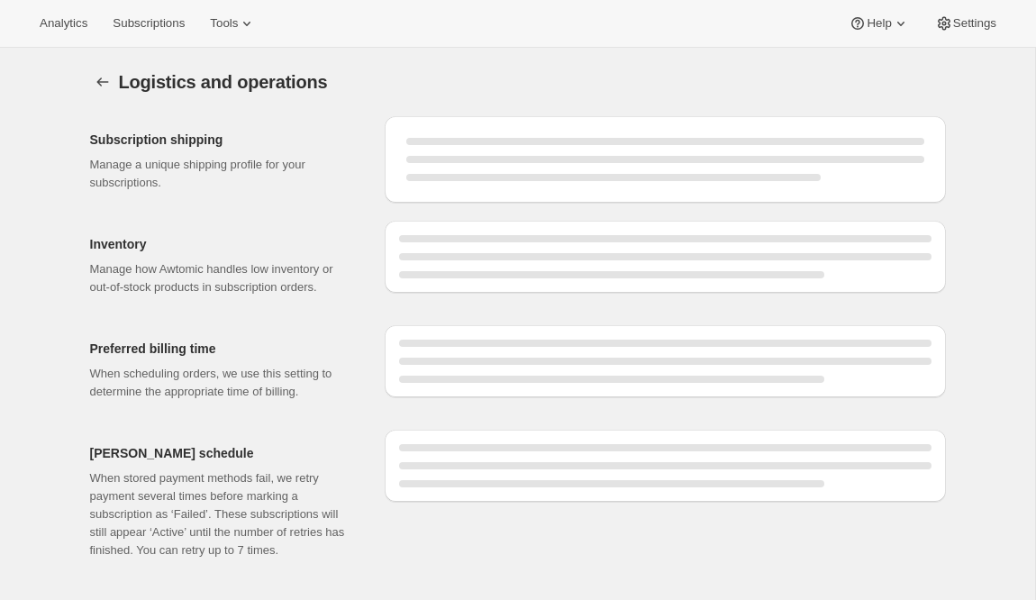
select select "08:00"
select select "DAY"
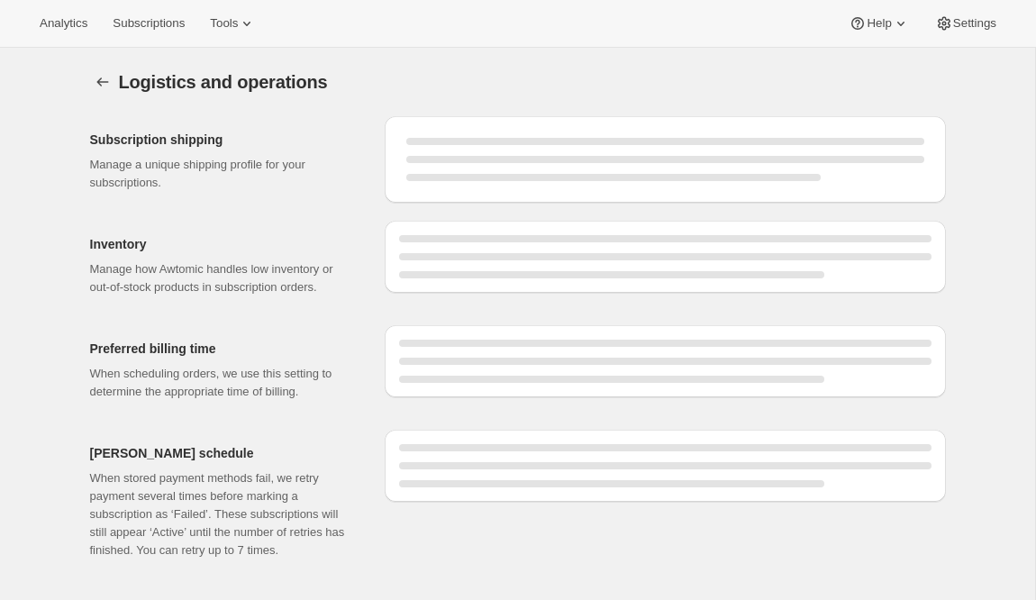
select select "DAY"
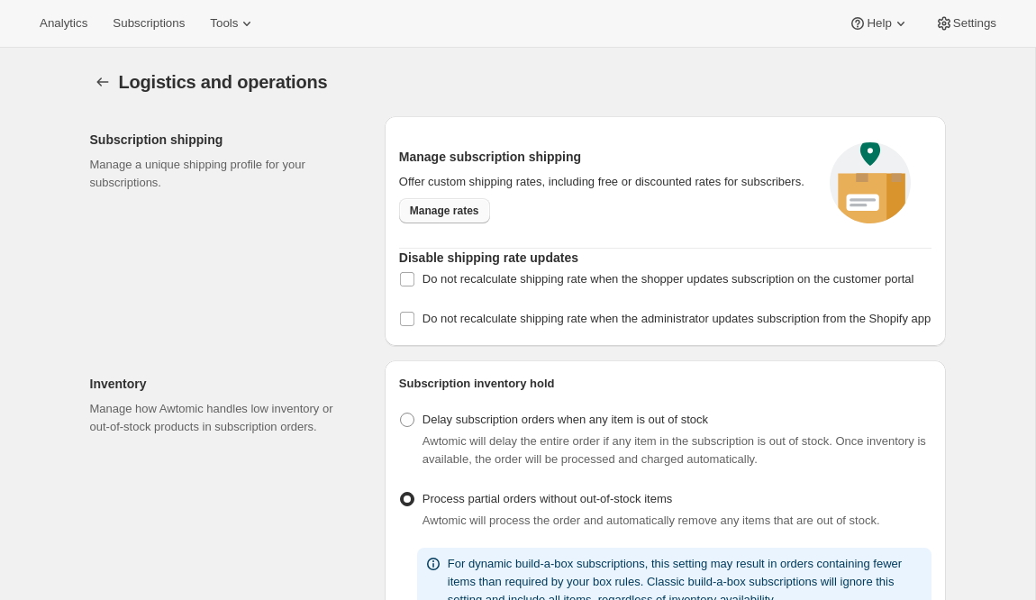
click at [470, 217] on span "Manage rates" at bounding box center [444, 211] width 69 height 14
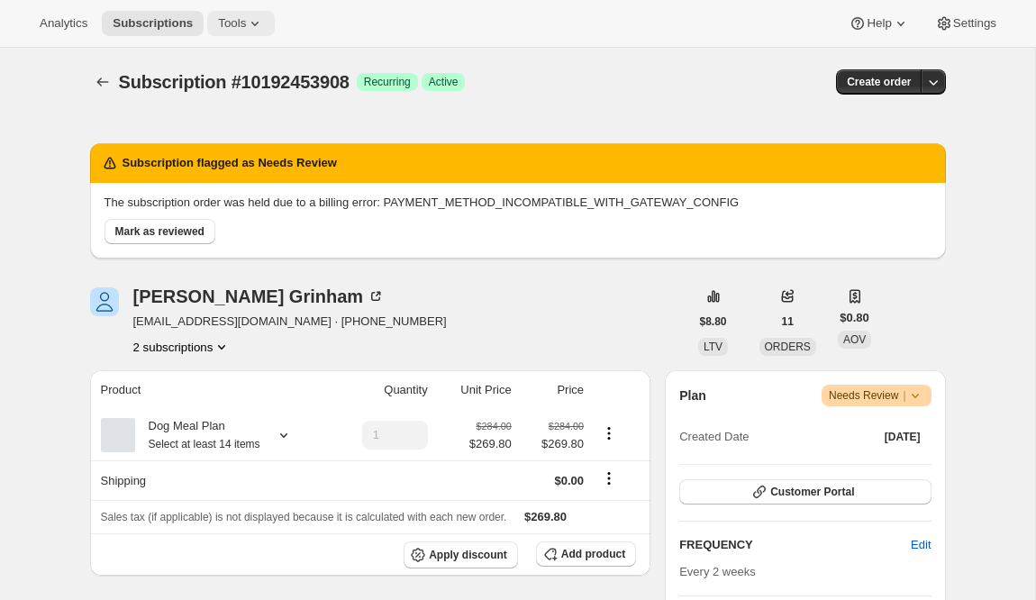
click at [246, 23] on span "Tools" at bounding box center [232, 23] width 28 height 14
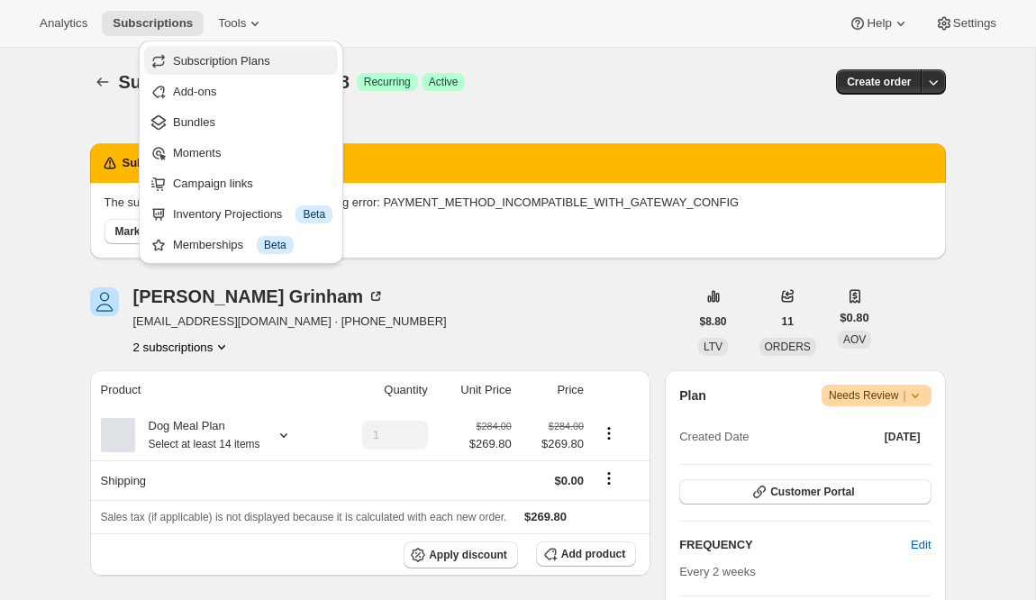
click at [238, 54] on span "Subscription Plans" at bounding box center [221, 61] width 97 height 14
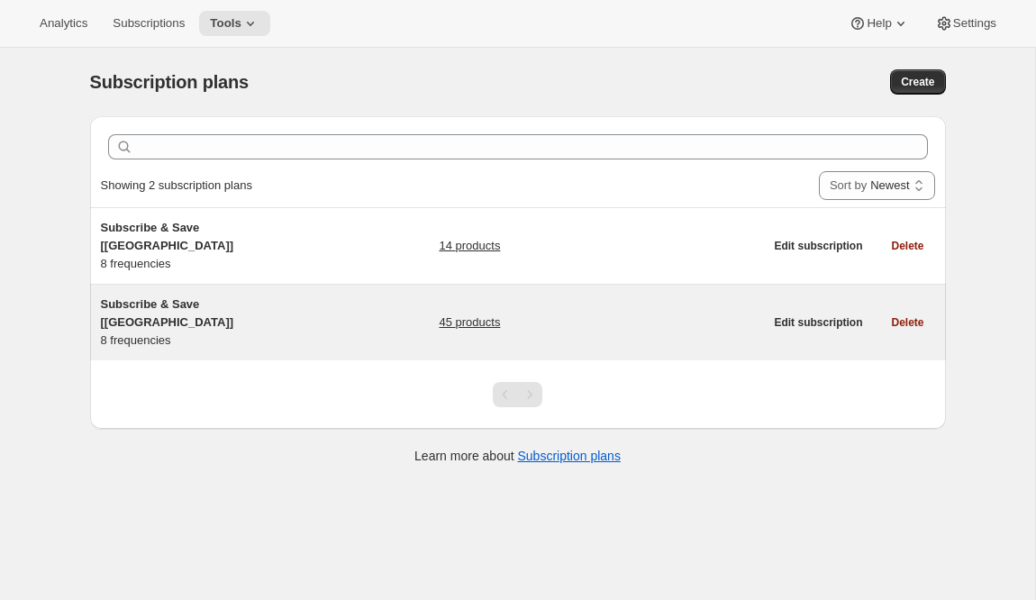
click at [194, 297] on span "Subscribe & Save [[GEOGRAPHIC_DATA]]" at bounding box center [167, 313] width 133 height 32
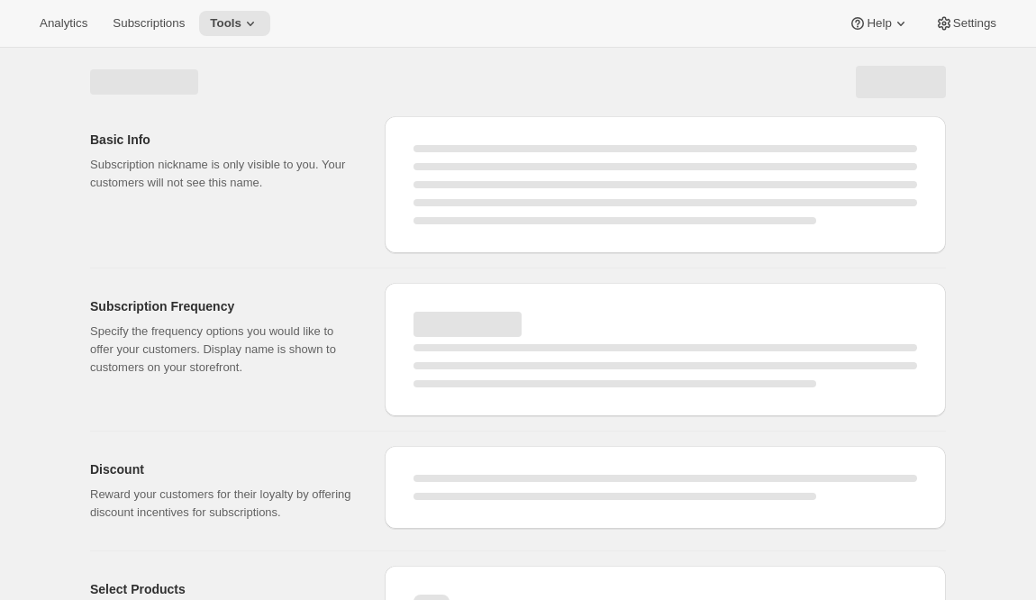
select select "WEEK"
select select "MONTH"
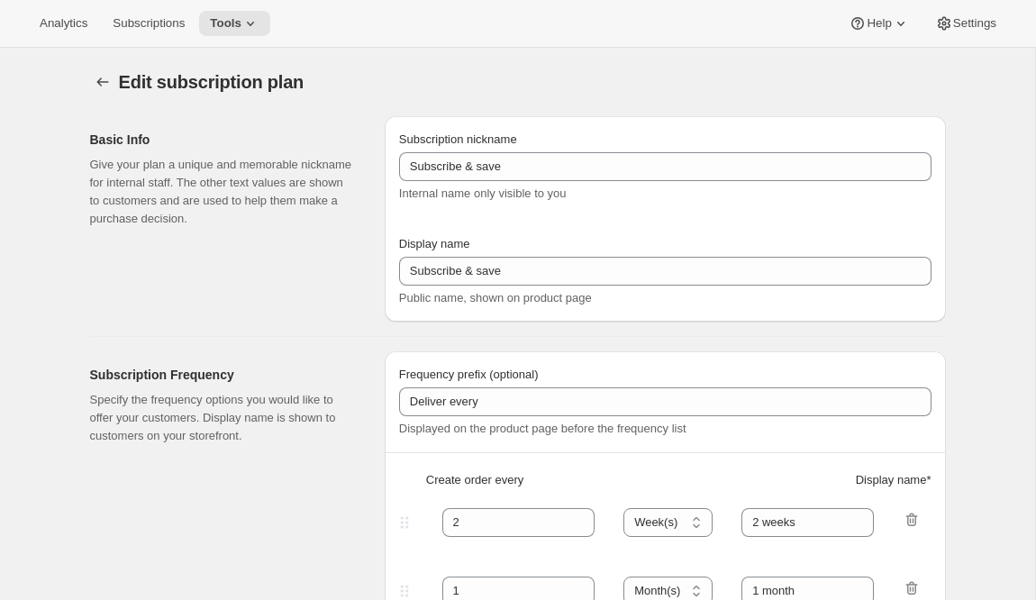
select select "WEEK"
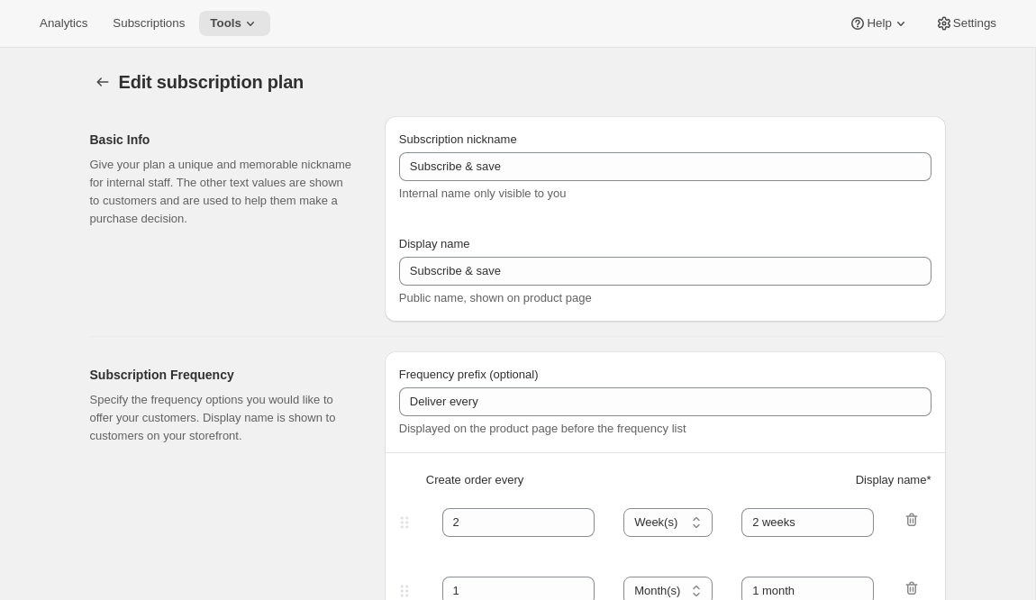
select select "WEEK"
type input "Subscribe & Save [[GEOGRAPHIC_DATA]]"
type input "1"
type input "1 week"
type input "2"
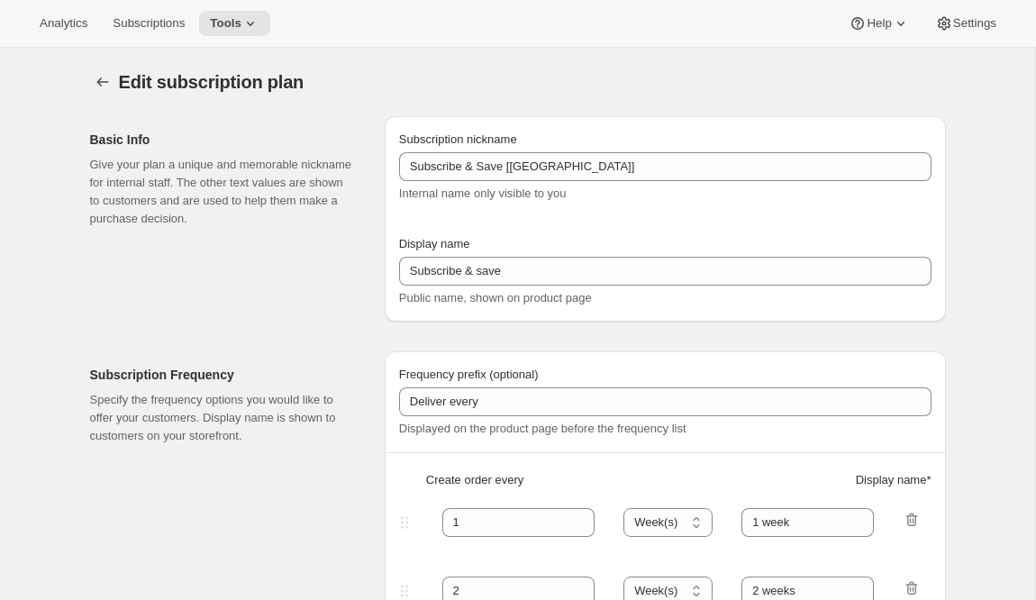
select select "WEEK"
type input "2 weeks"
type input "5"
checkbox input "true"
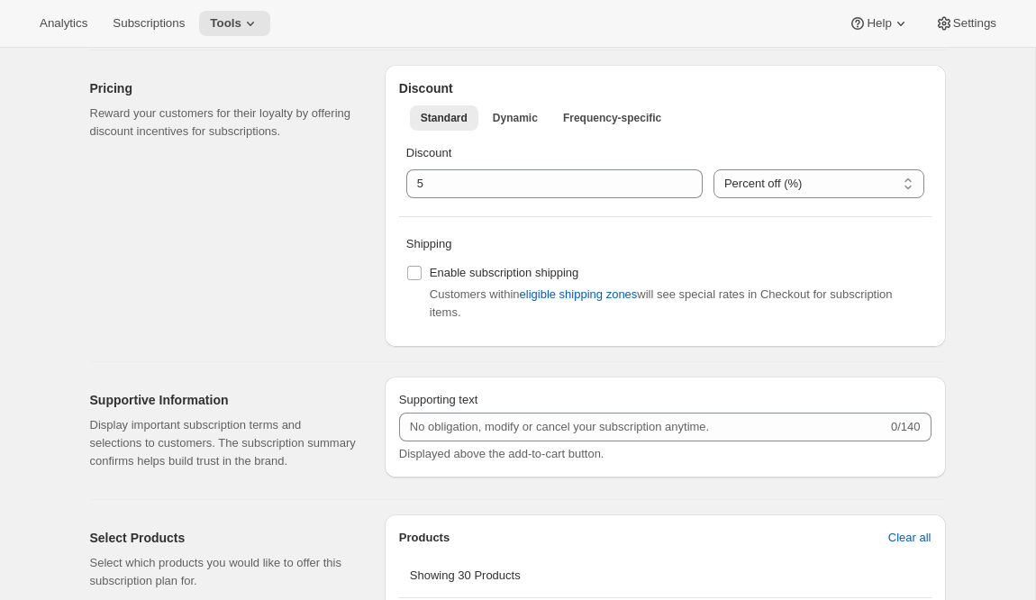
scroll to position [1026, 0]
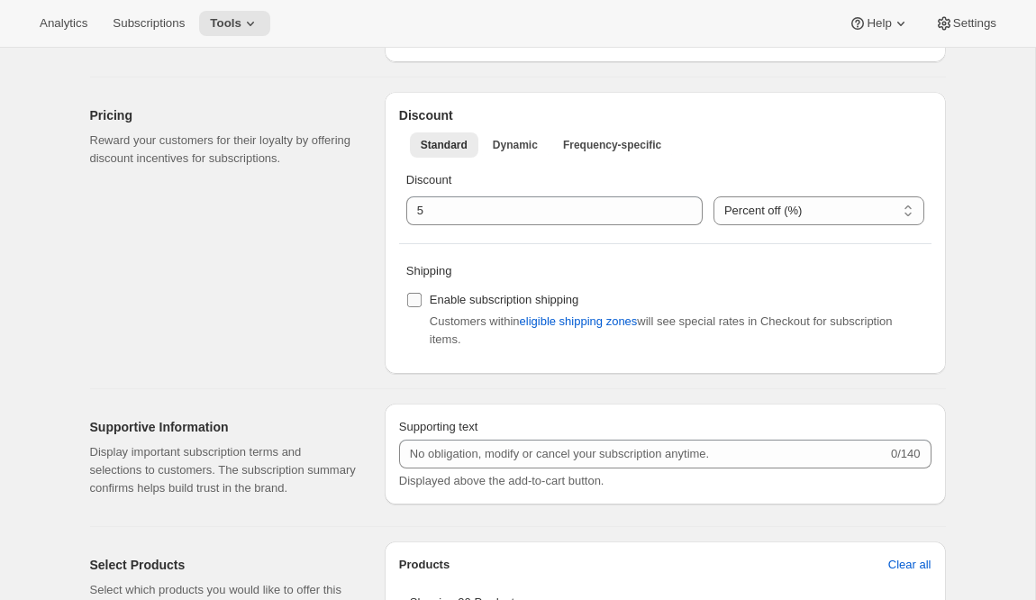
click at [414, 297] on input "Enable subscription shipping" at bounding box center [414, 300] width 14 height 14
checkbox input "true"
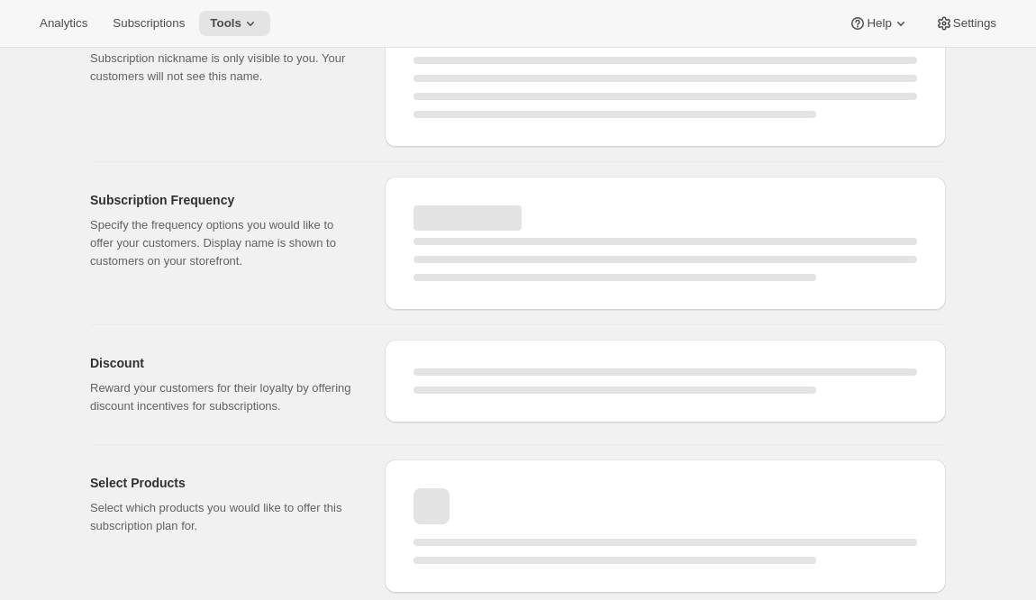
select select "WEEK"
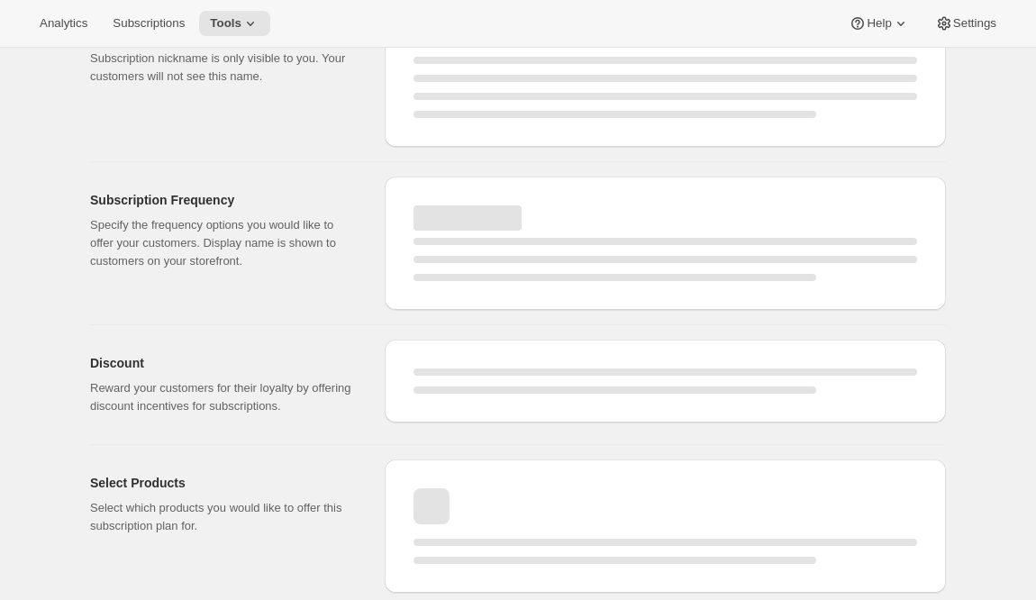
select select "WEEK"
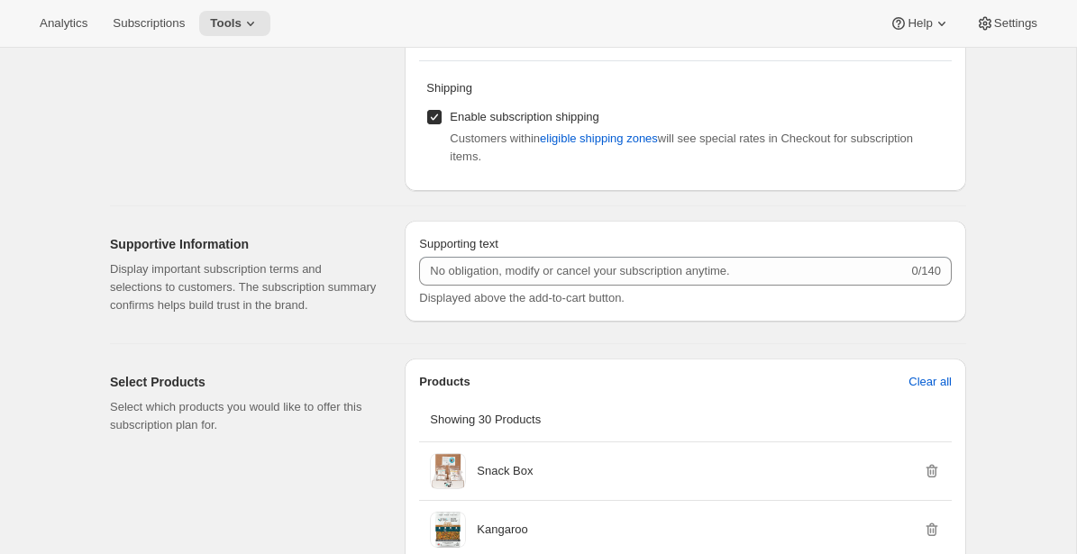
scroll to position [1341, 0]
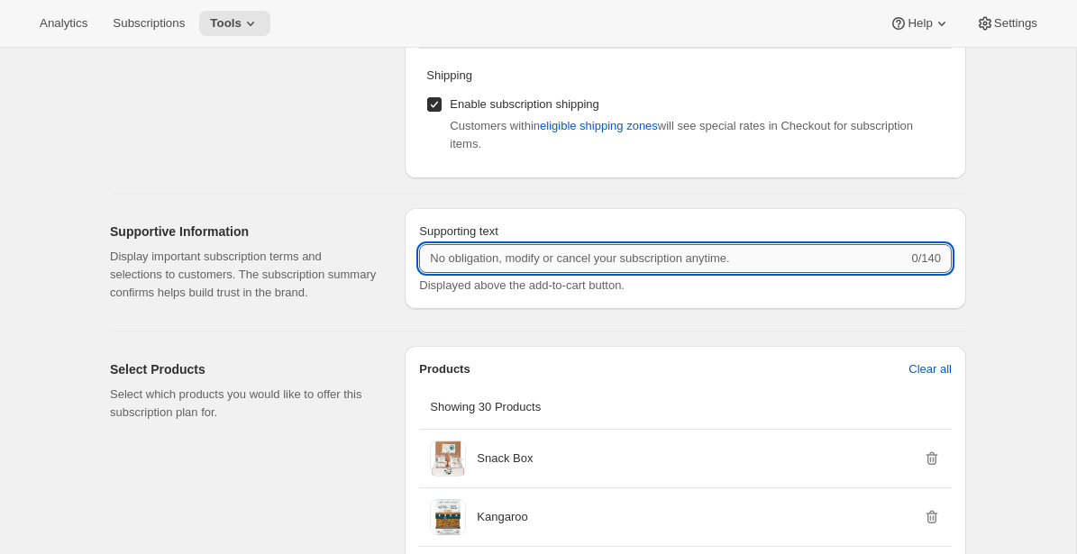
click at [560, 259] on input "Supporting text" at bounding box center [663, 258] width 488 height 29
type input "Modify youro subscription any time"
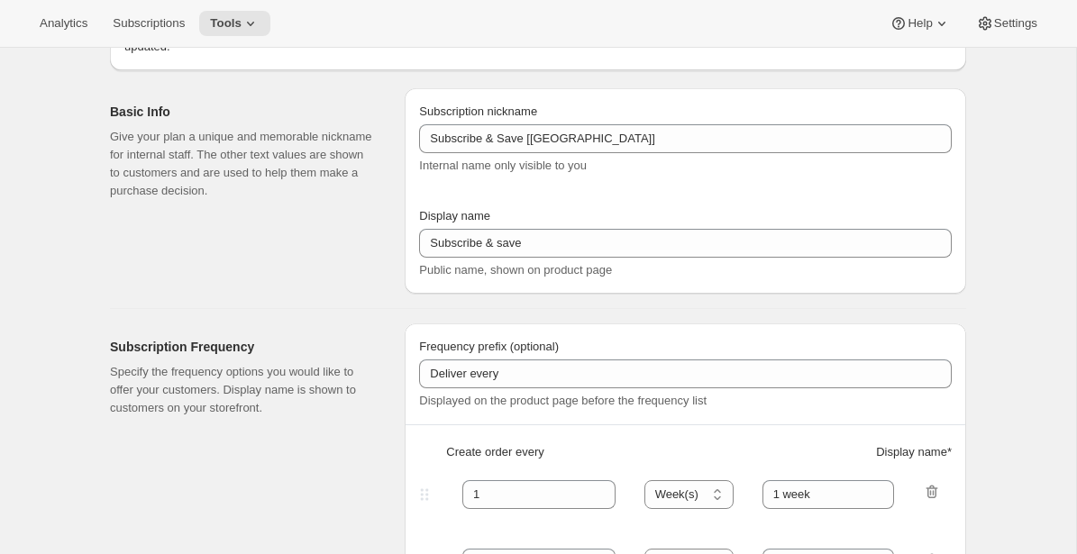
scroll to position [0, 0]
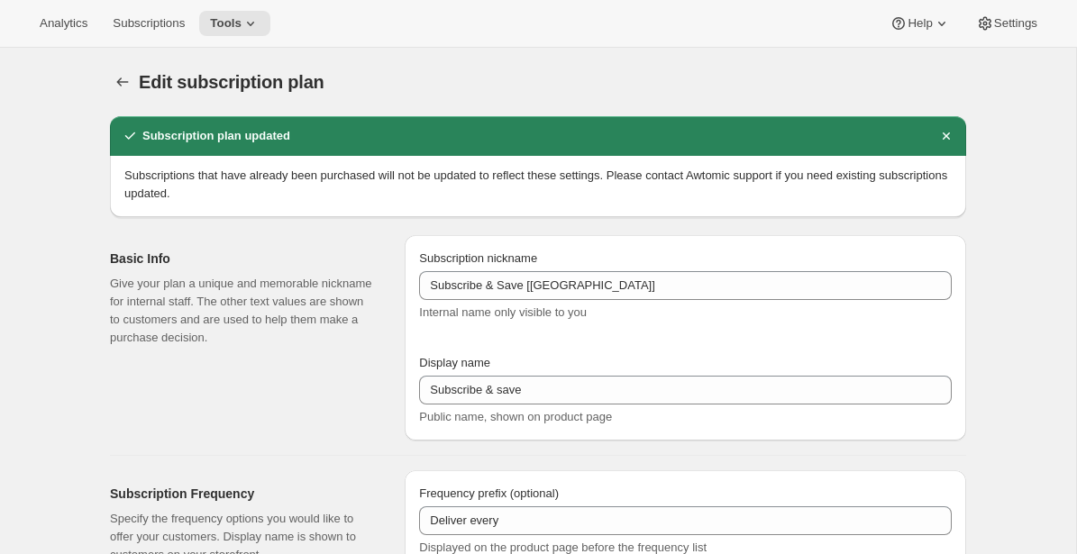
click at [605, 64] on div "Edit subscription plan. This page is ready Edit subscription plan" at bounding box center [538, 82] width 856 height 68
click at [113, 76] on button "Subscription plans" at bounding box center [122, 81] width 25 height 25
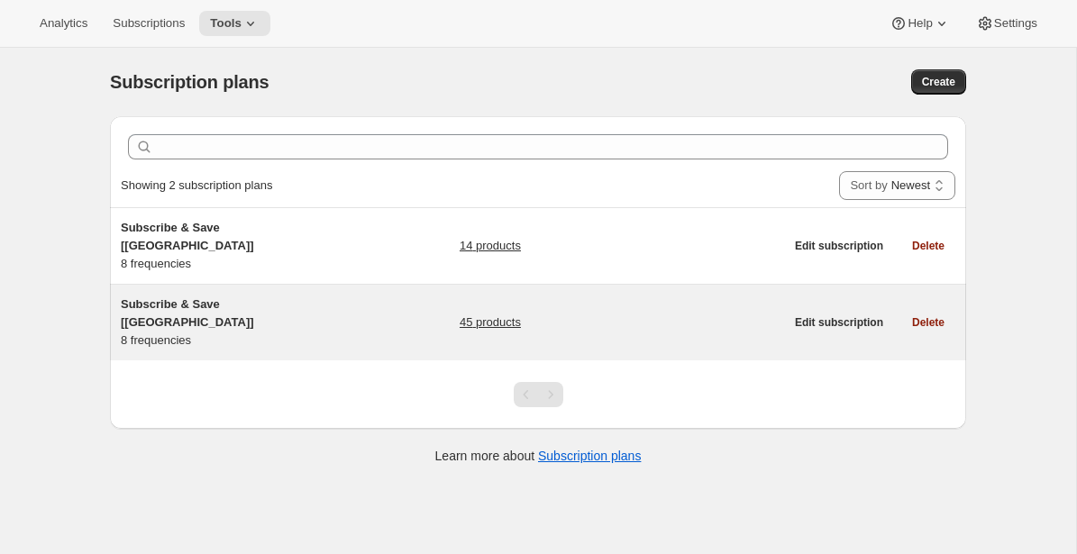
click at [195, 297] on span "Subscribe & Save [[GEOGRAPHIC_DATA]]" at bounding box center [187, 313] width 133 height 32
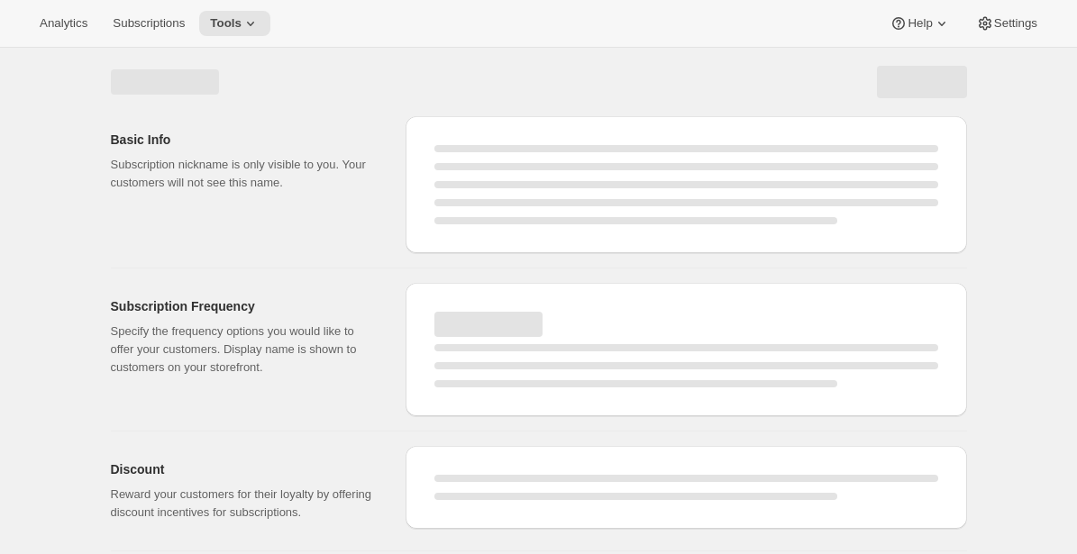
select select "WEEK"
select select "MONTH"
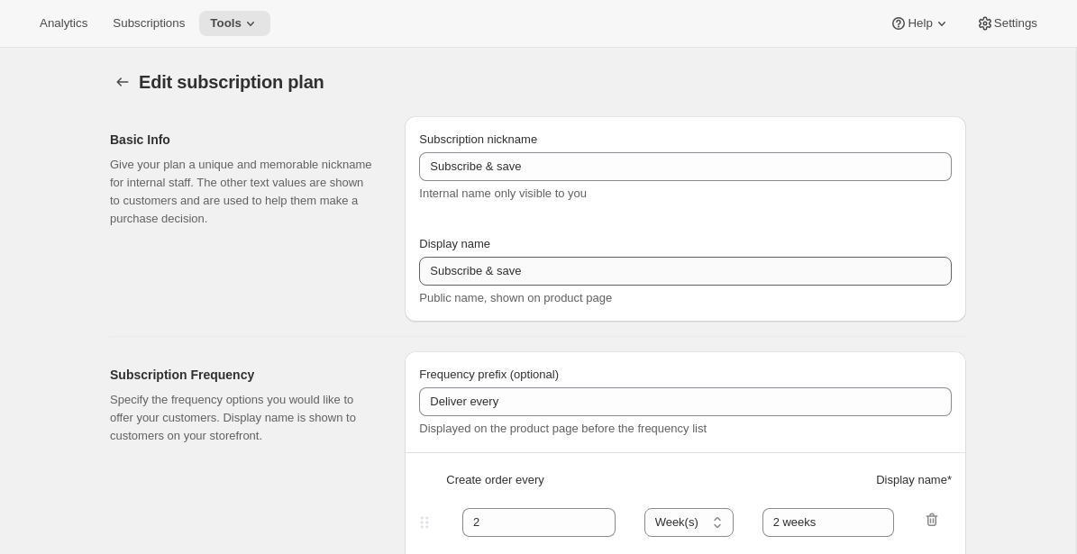
type input "Subscribe & Save [[GEOGRAPHIC_DATA]]"
type input "1"
type input "1 week"
type input "2"
select select "WEEK"
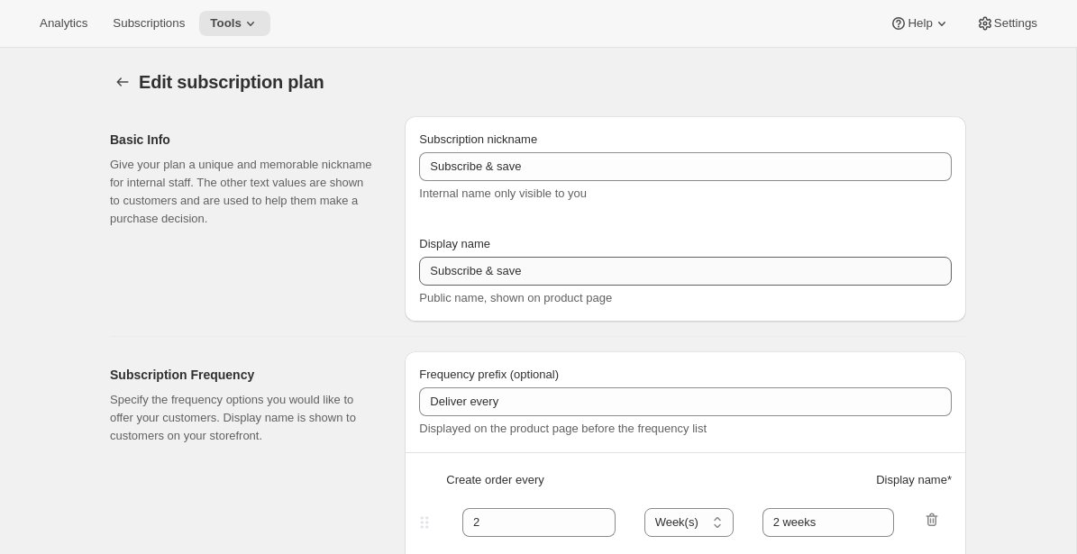
type input "2 weeks"
type input "5"
checkbox input "true"
select select "WEEK"
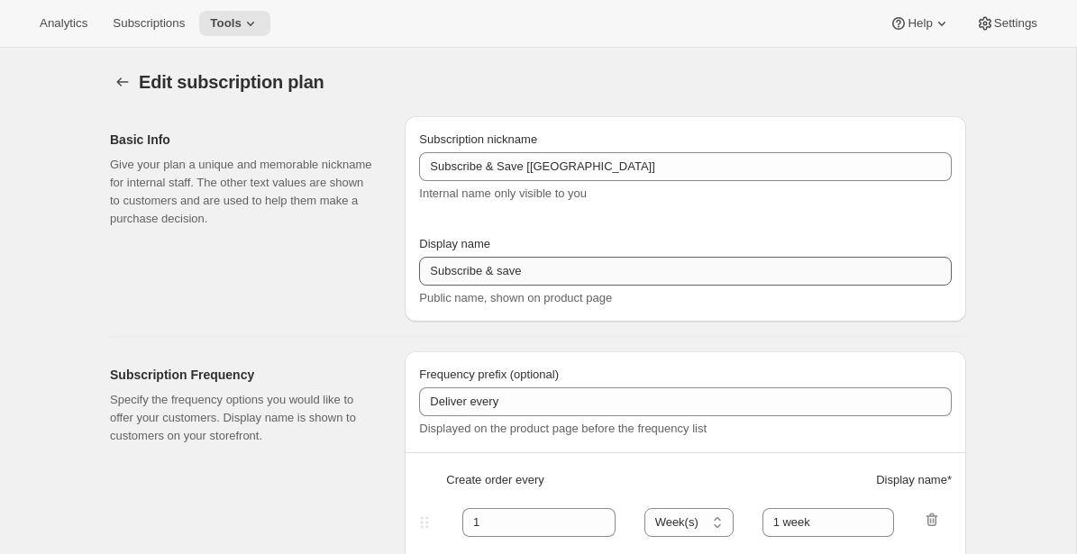
select select "WEEK"
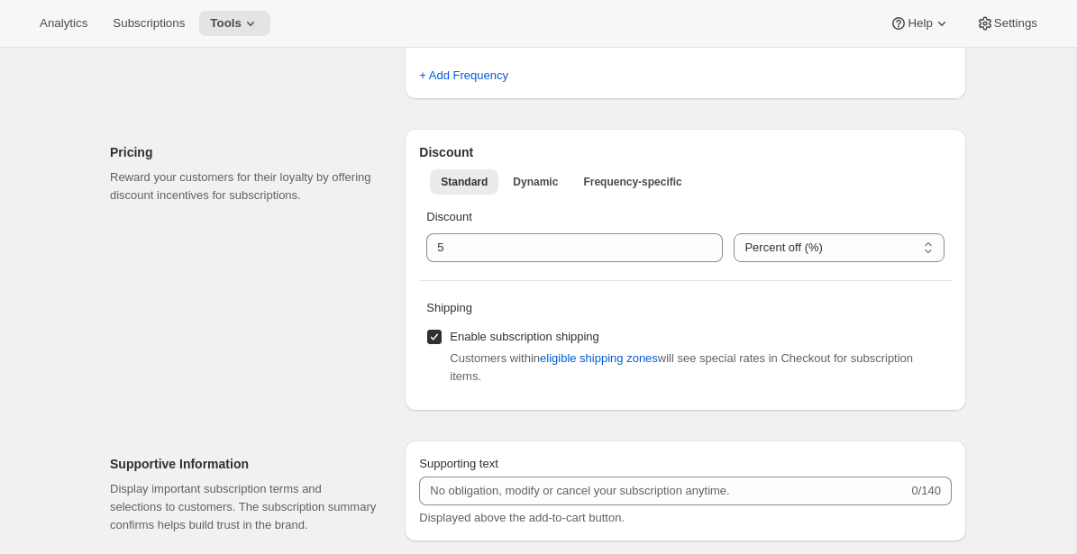
scroll to position [1024, 0]
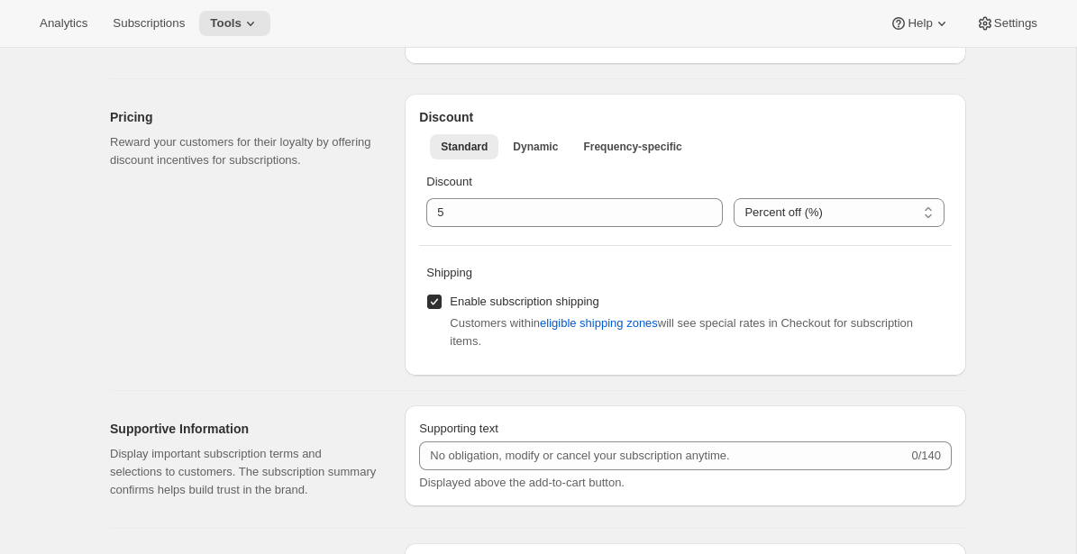
click at [703, 301] on div "Enable subscription shipping Customers within eligible shipping zones will see …" at bounding box center [685, 319] width 518 height 61
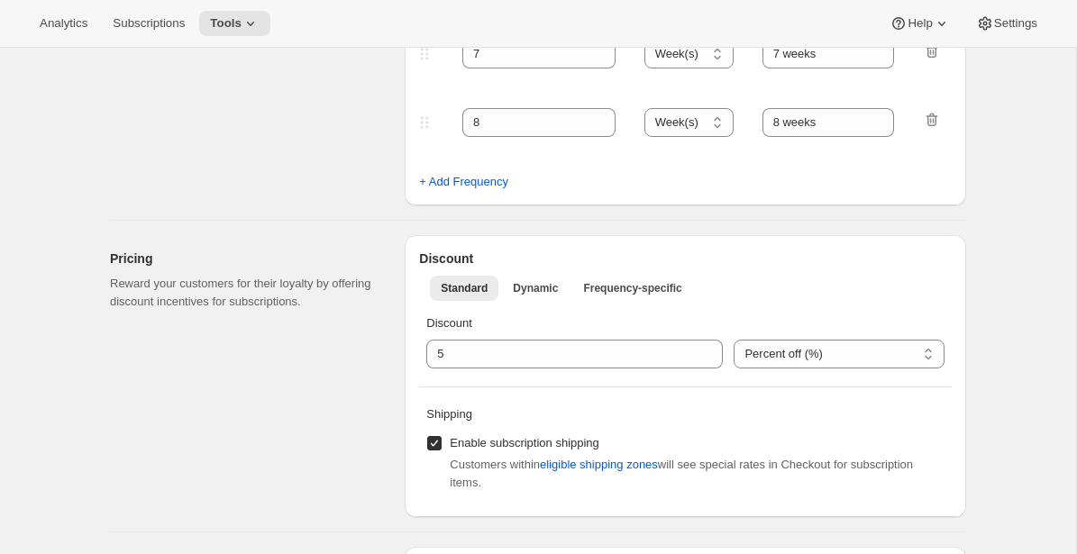
scroll to position [877, 0]
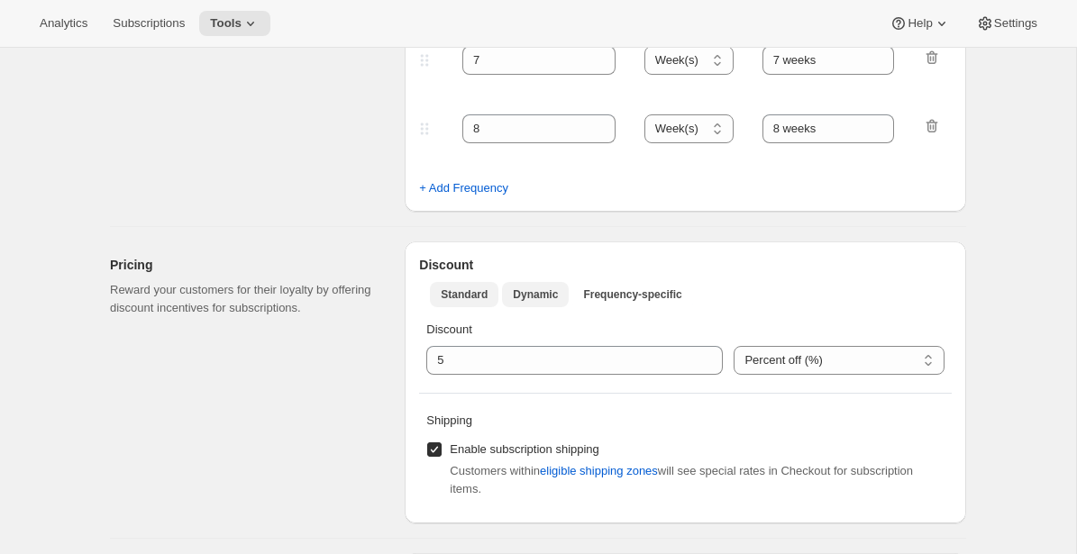
click at [540, 293] on span "Dynamic" at bounding box center [535, 294] width 45 height 14
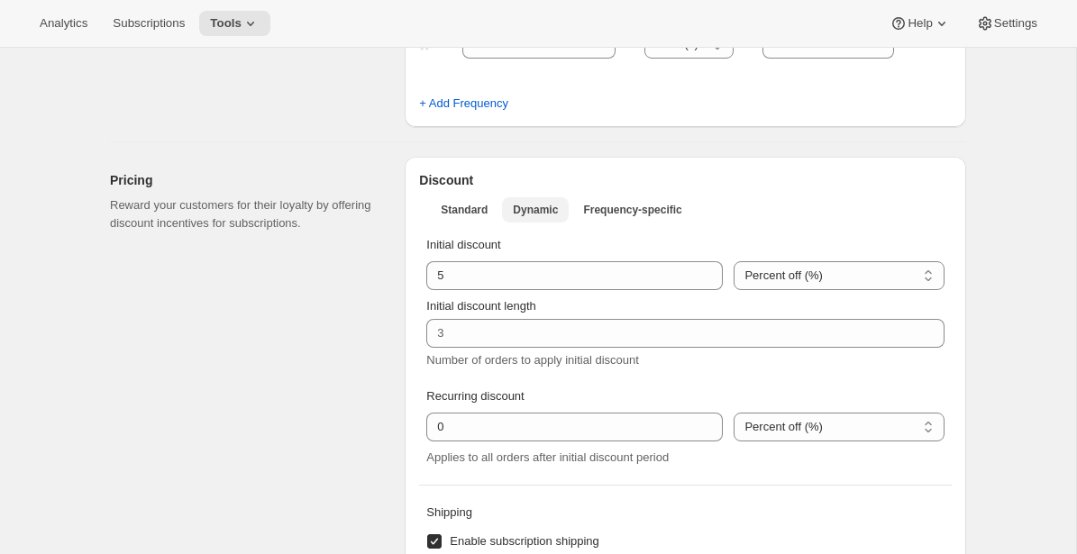
scroll to position [959, 0]
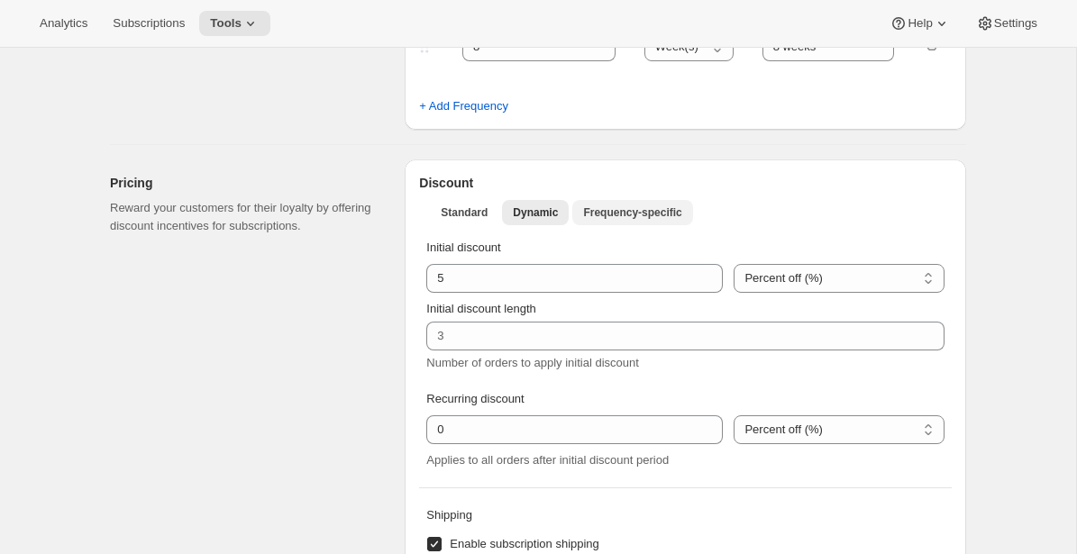
click at [622, 209] on span "Frequency-specific" at bounding box center [632, 212] width 98 height 14
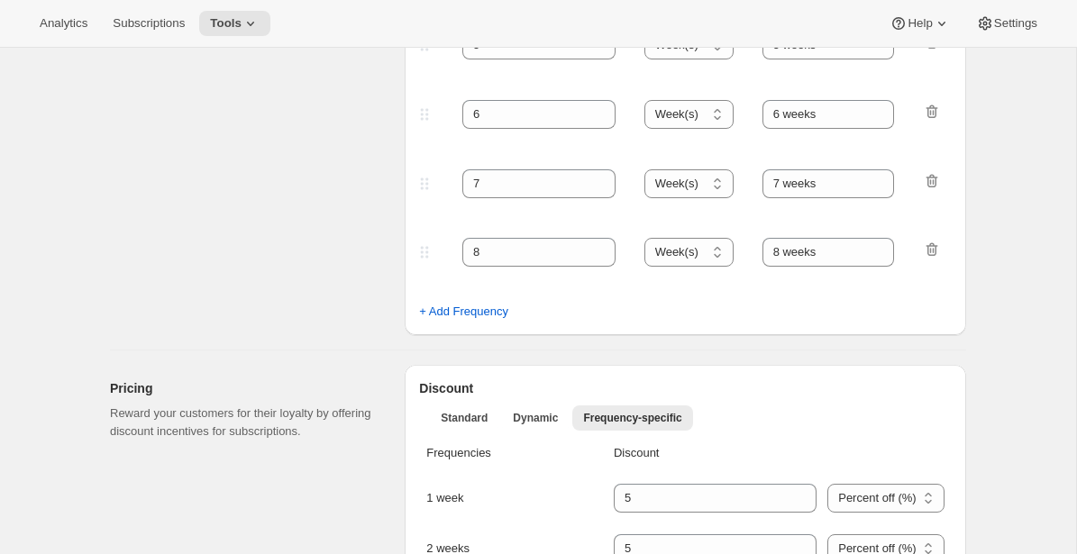
scroll to position [947, 0]
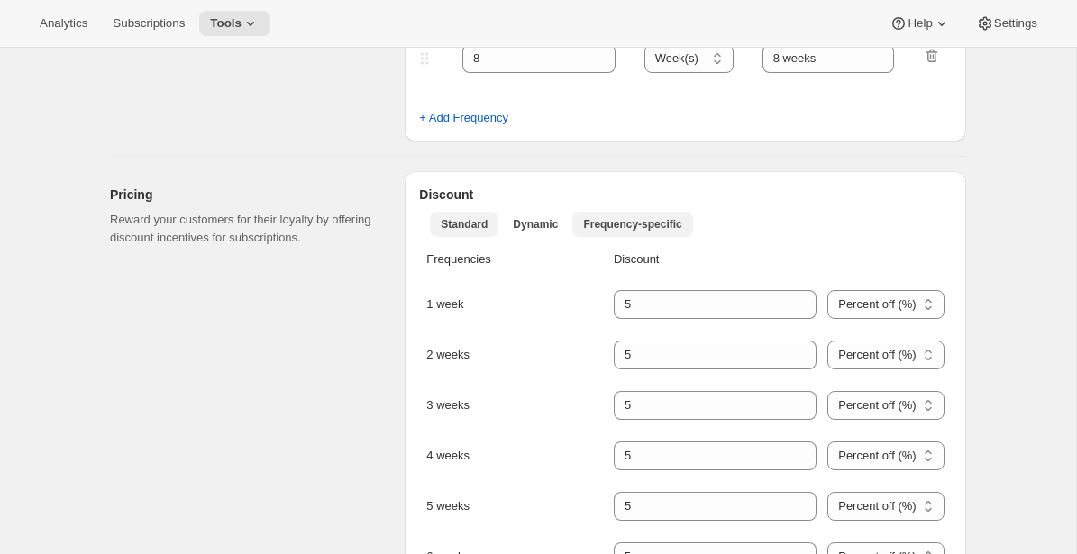
click at [475, 223] on span "Standard" at bounding box center [464, 224] width 47 height 14
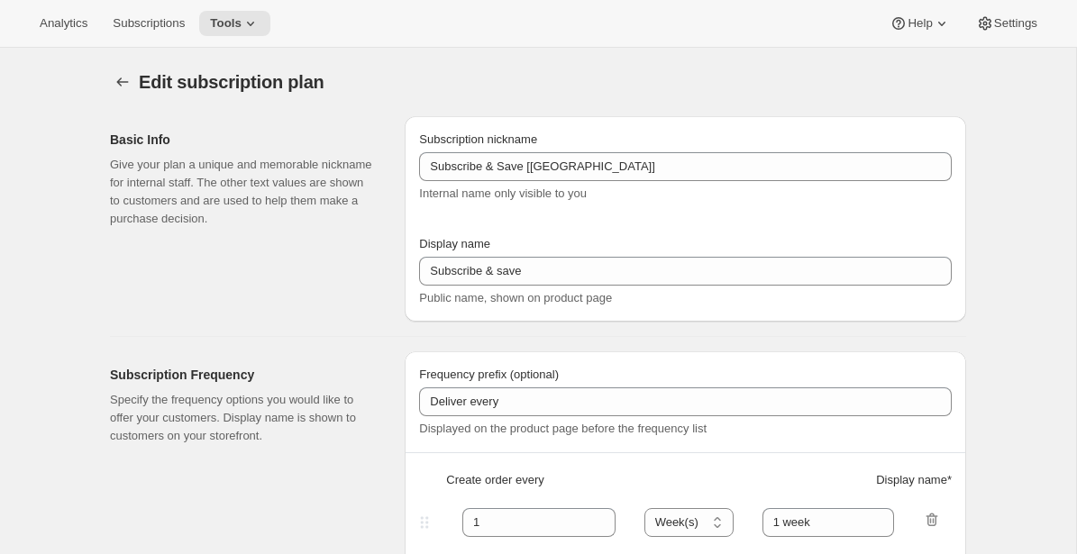
scroll to position [3, 0]
